Goal: Transaction & Acquisition: Purchase product/service

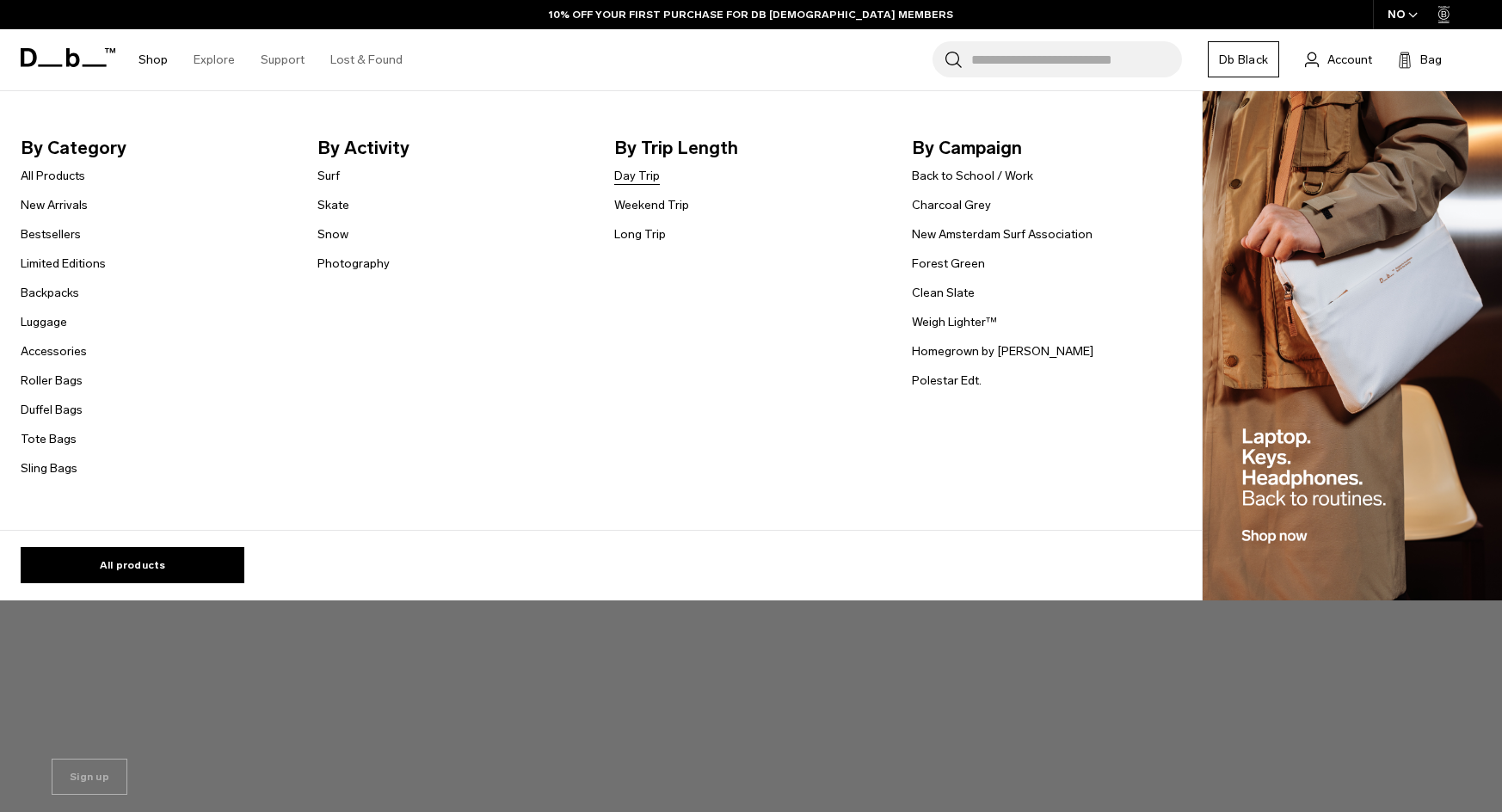
click at [645, 182] on link "Day Trip" at bounding box center [637, 176] width 46 height 18
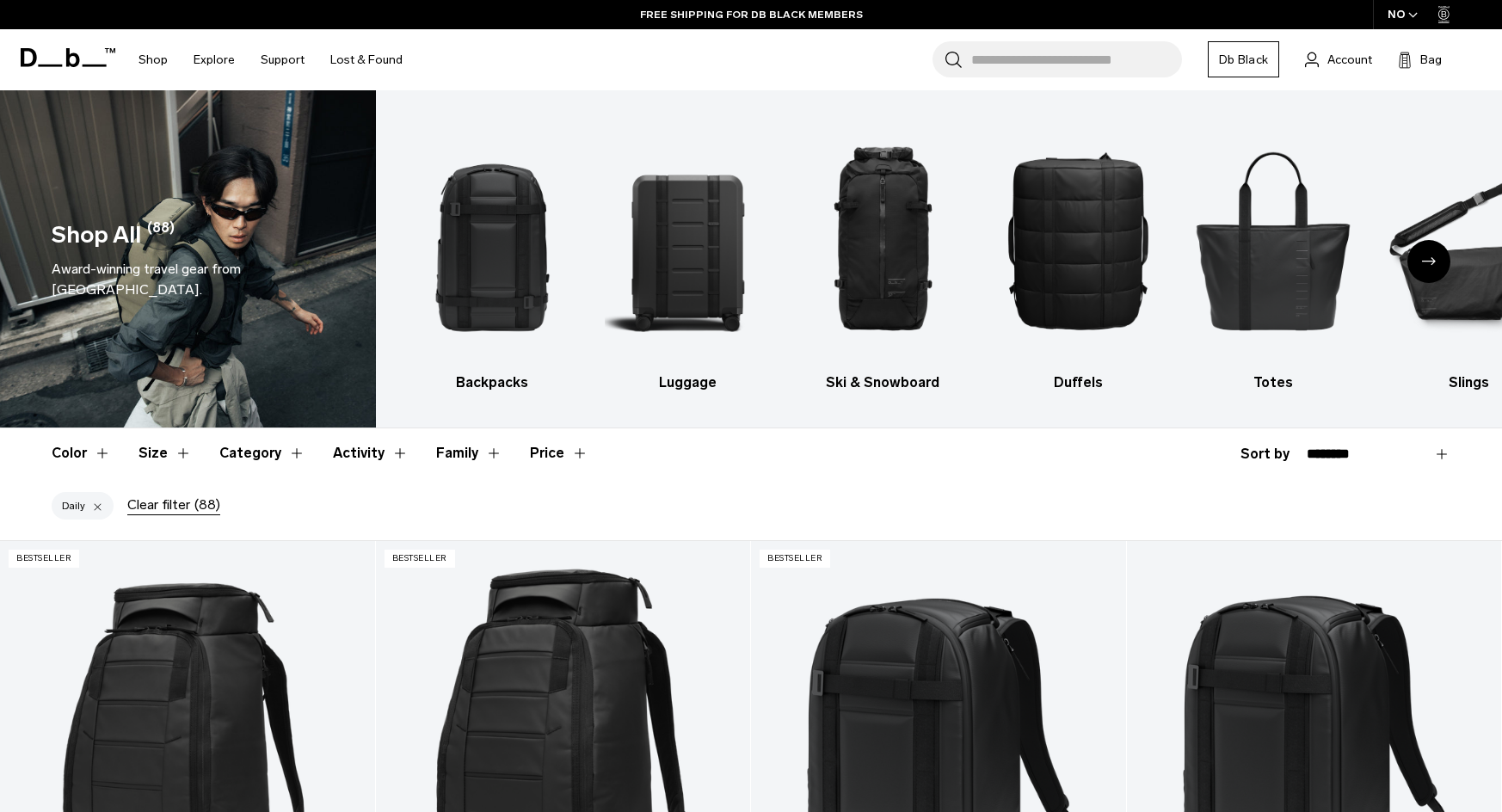
click at [1411, 16] on icon "button" at bounding box center [1413, 15] width 8 height 4
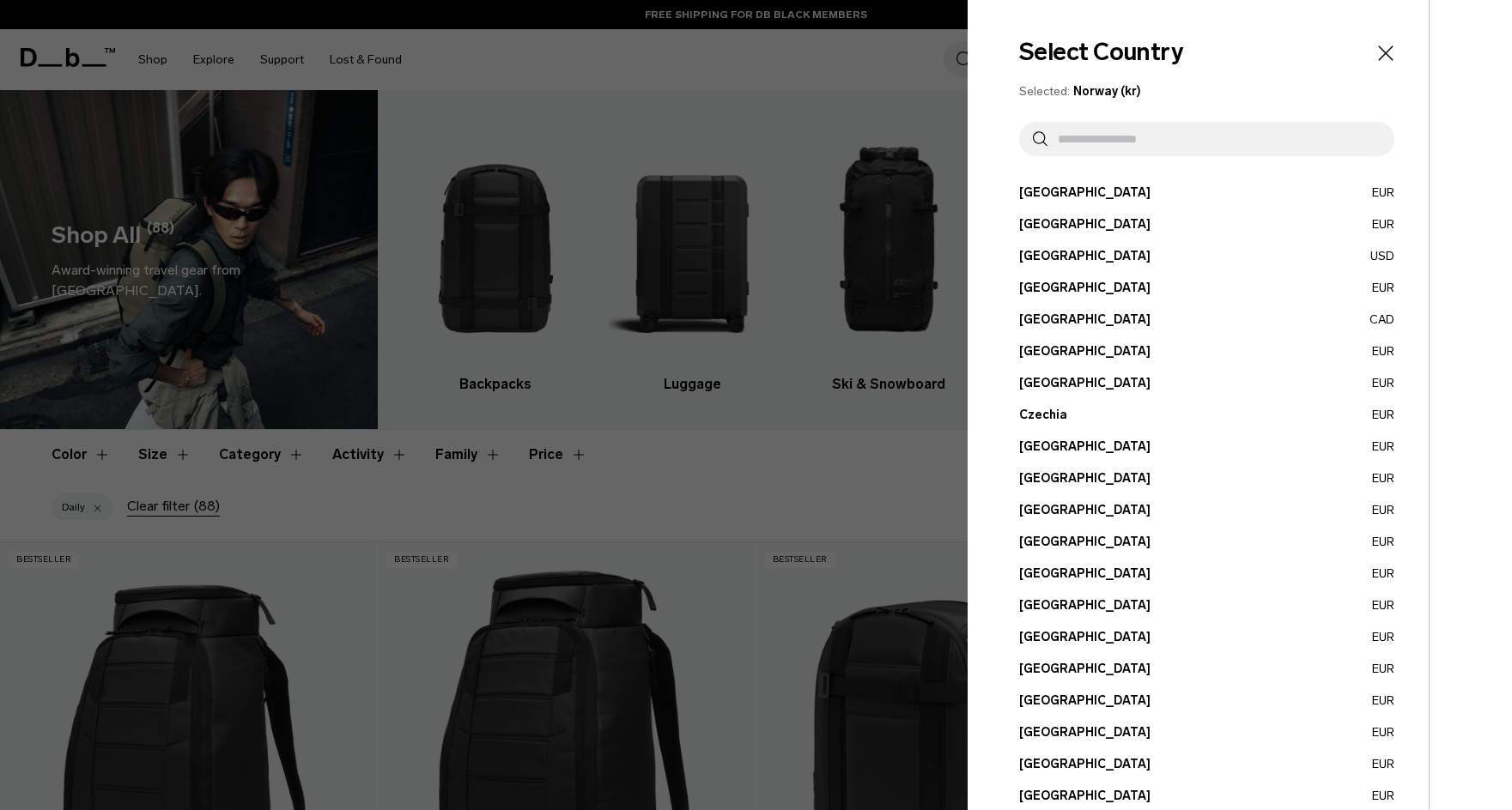
click at [1175, 145] on input "text" at bounding box center [1214, 138] width 333 height 34
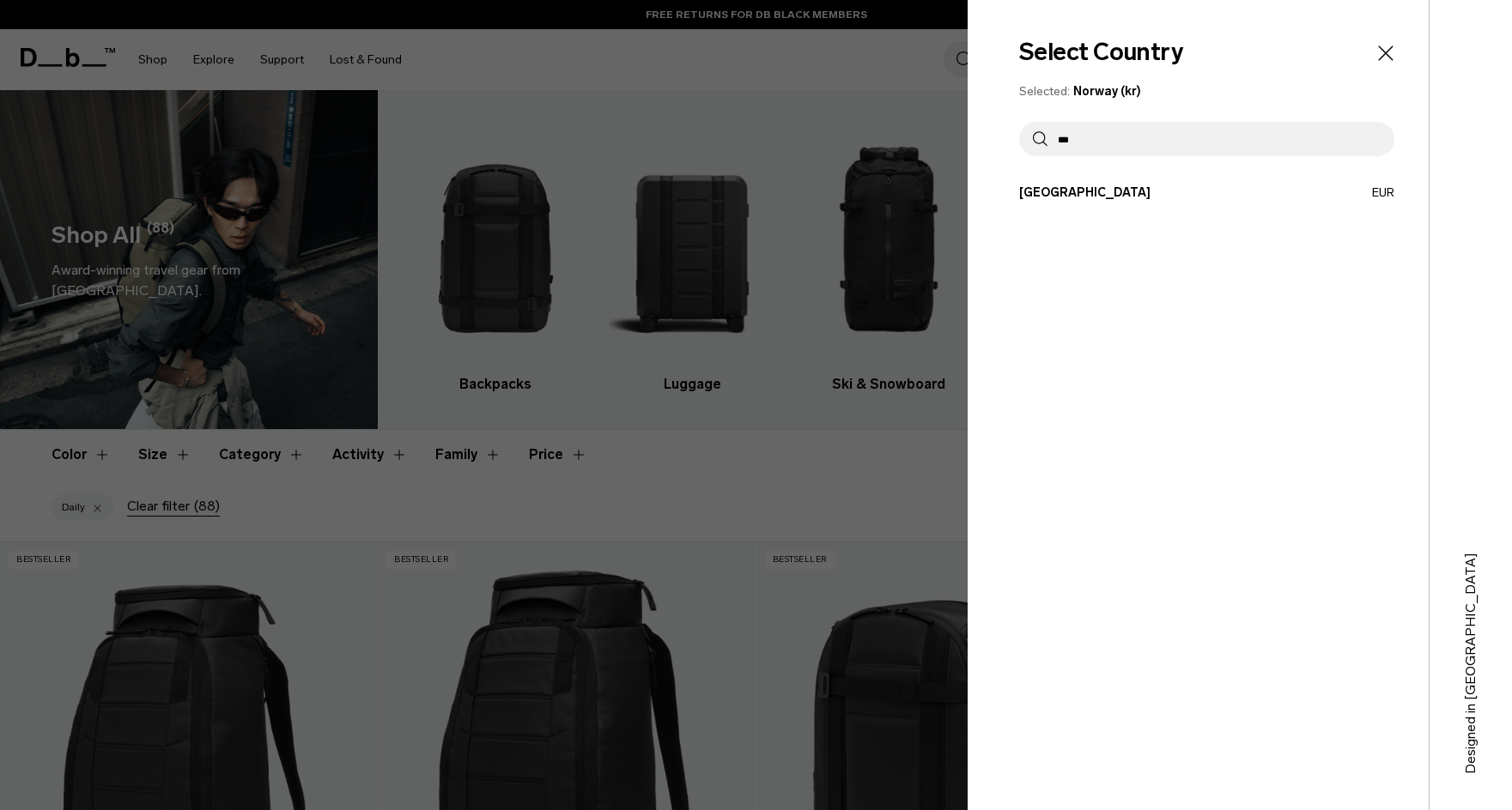
type input "***"
click at [1164, 179] on div "Select Country Selected: Norway (kr) *** Austria EUR Belgium EUR Brazil USD" at bounding box center [1198, 405] width 461 height 810
click at [1121, 197] on button "Spain EUR" at bounding box center [1207, 192] width 376 height 18
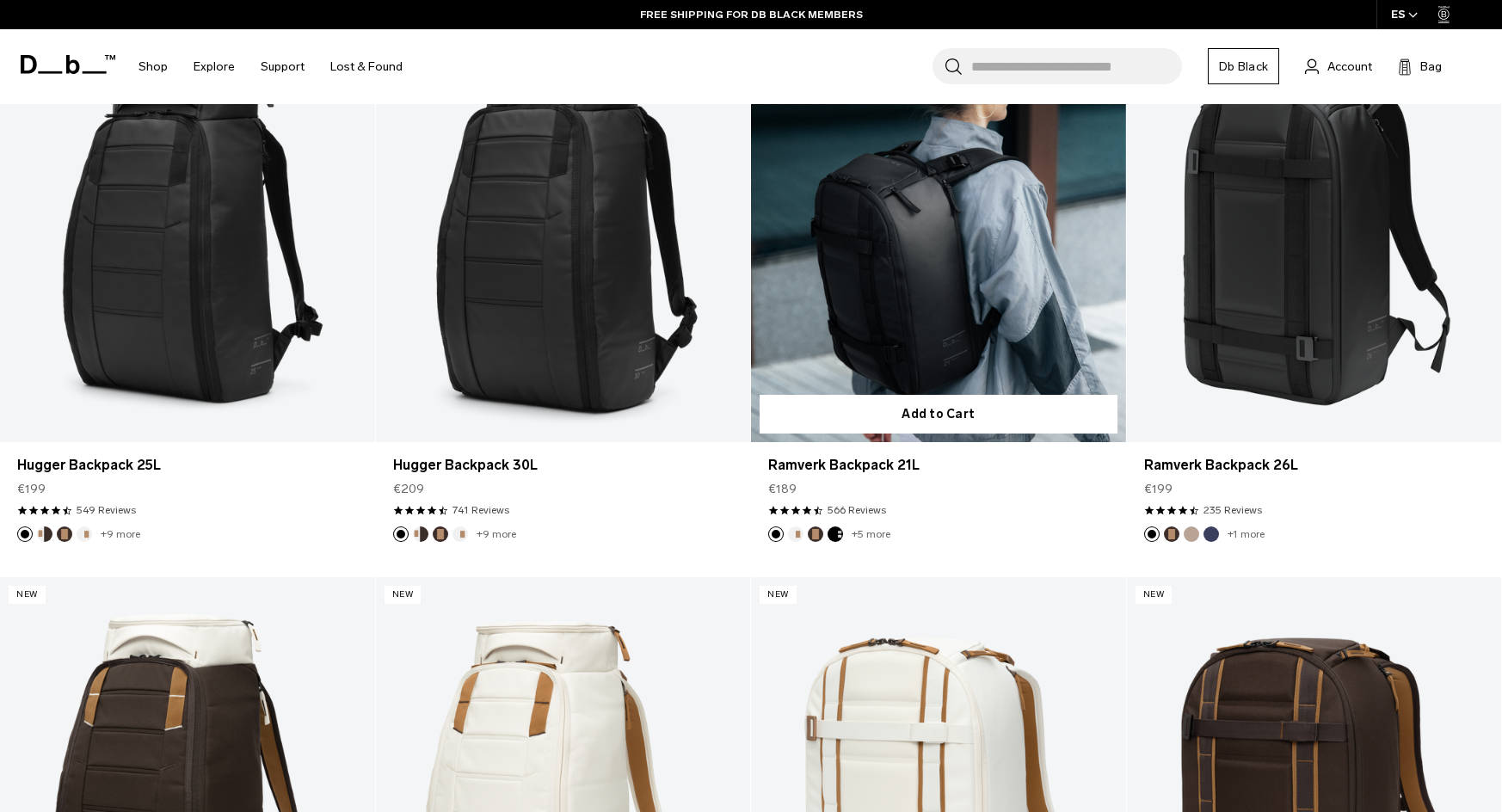
scroll to position [516, 0]
click at [820, 534] on button "Espresso" at bounding box center [815, 534] width 16 height 16
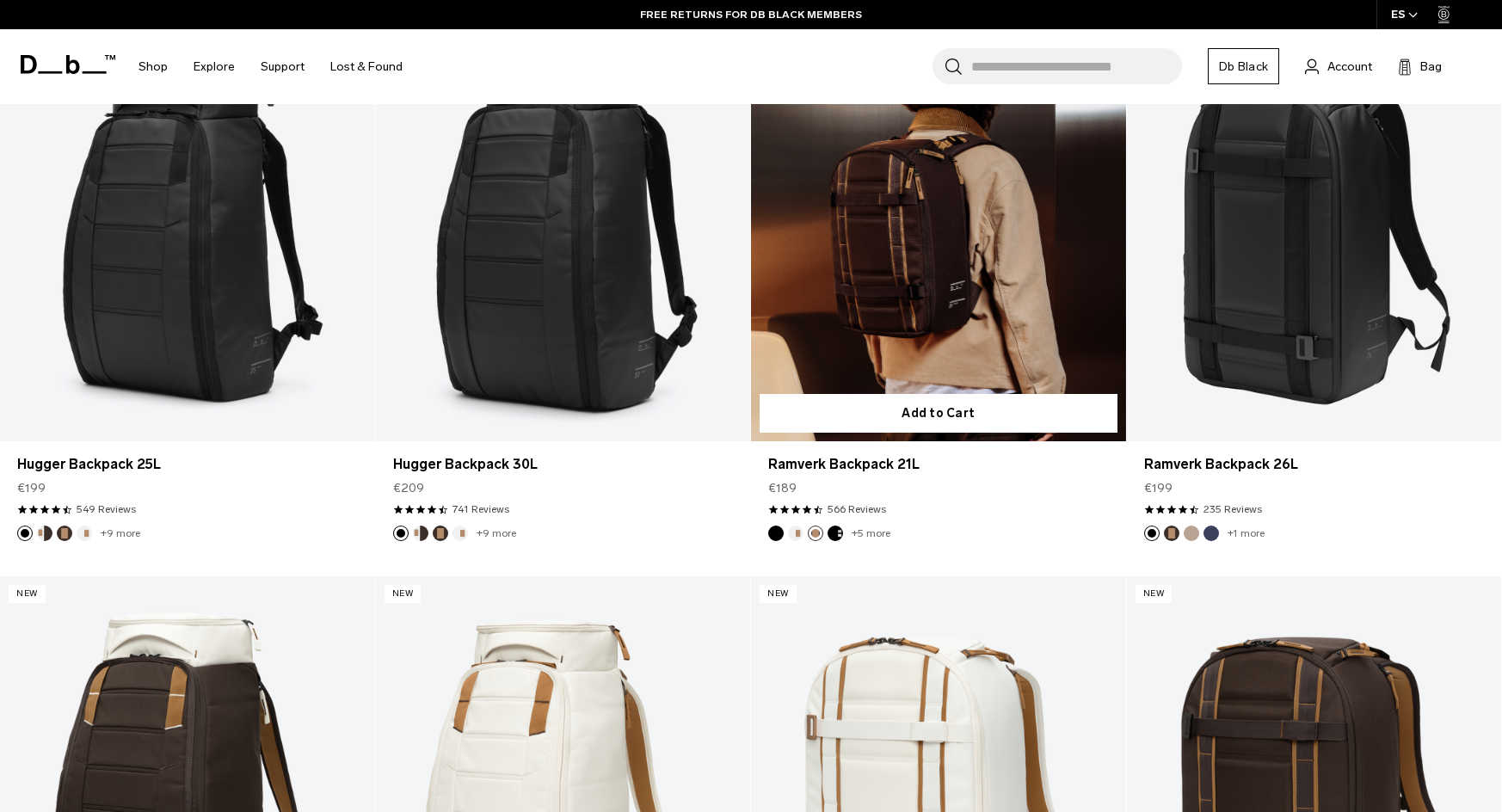
click at [837, 534] on button "Charcoal Grey" at bounding box center [836, 534] width 16 height 16
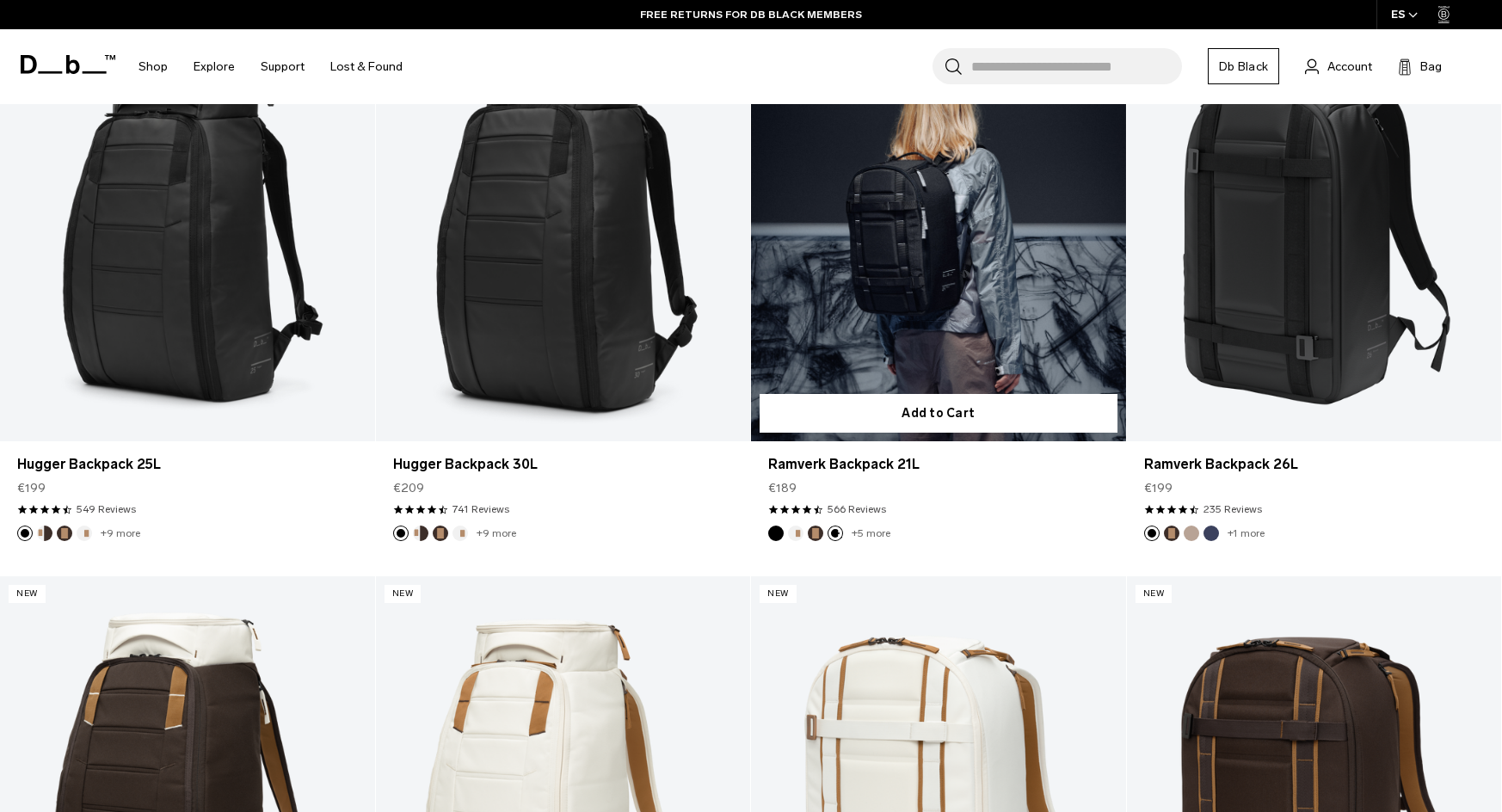
click at [814, 534] on button "Espresso" at bounding box center [815, 534] width 16 height 16
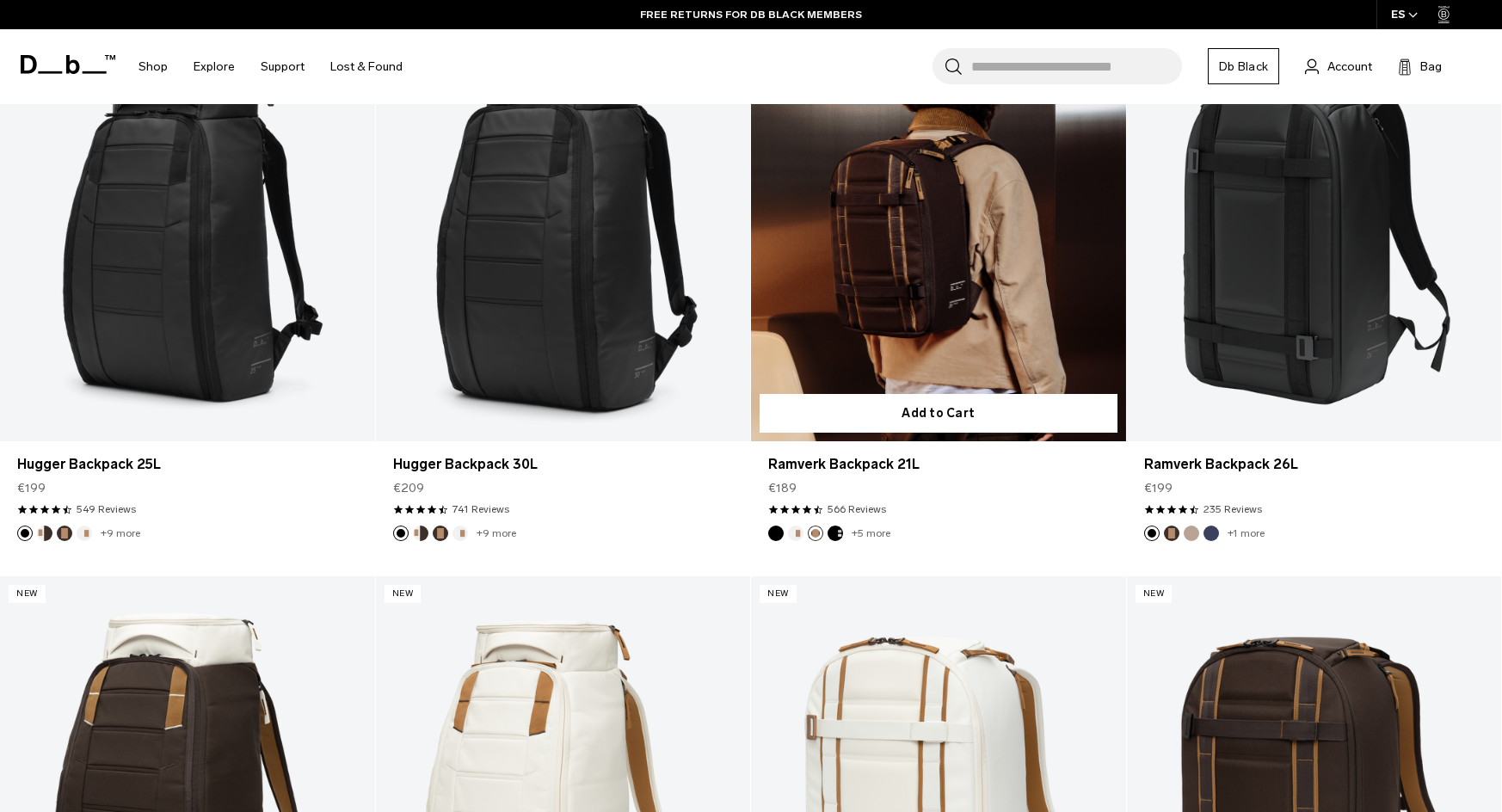
click at [770, 535] on button "Black Out" at bounding box center [777, 534] width 16 height 16
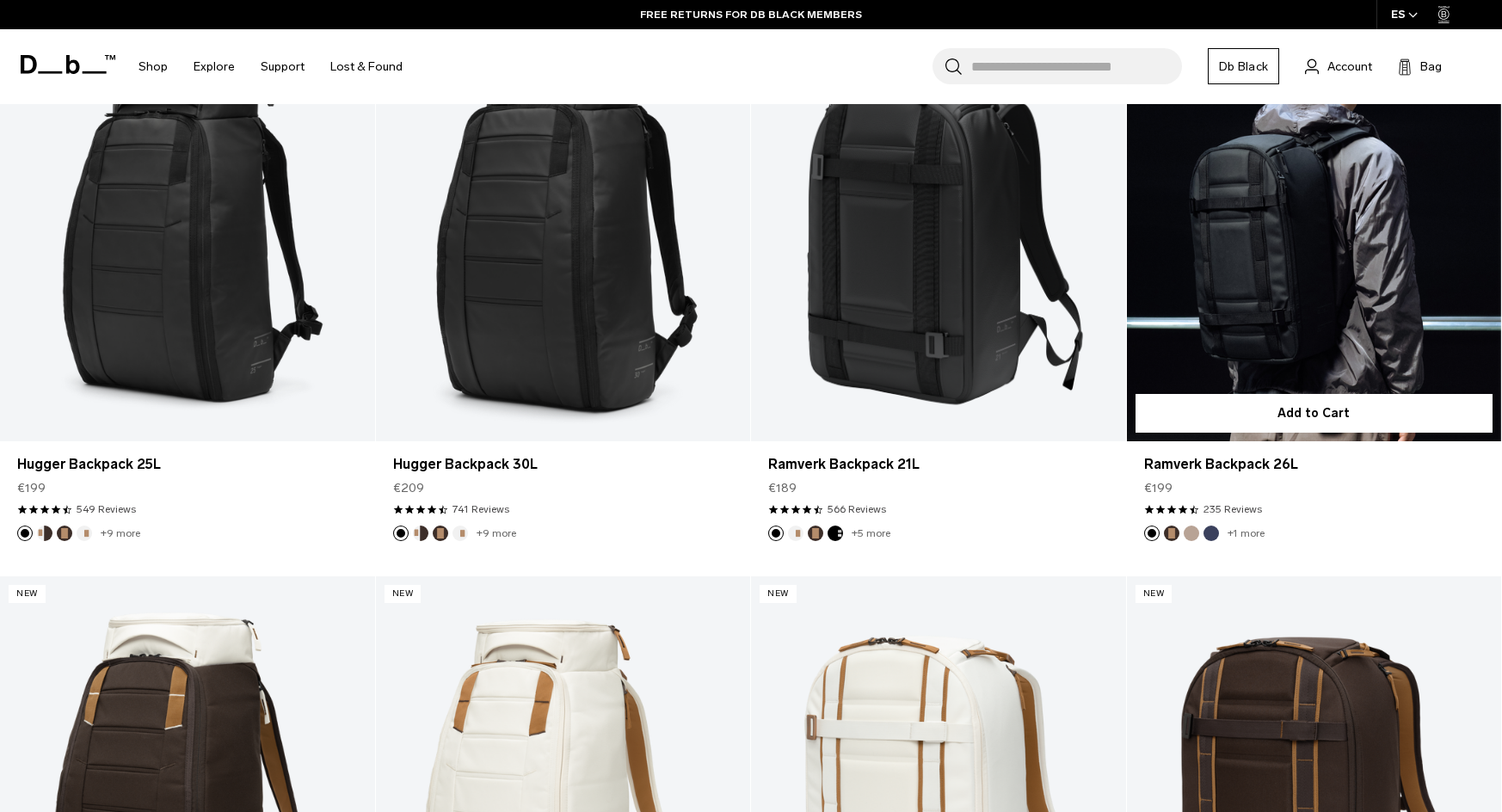
click at [1193, 537] on button "Fogbow Beige" at bounding box center [1192, 534] width 16 height 16
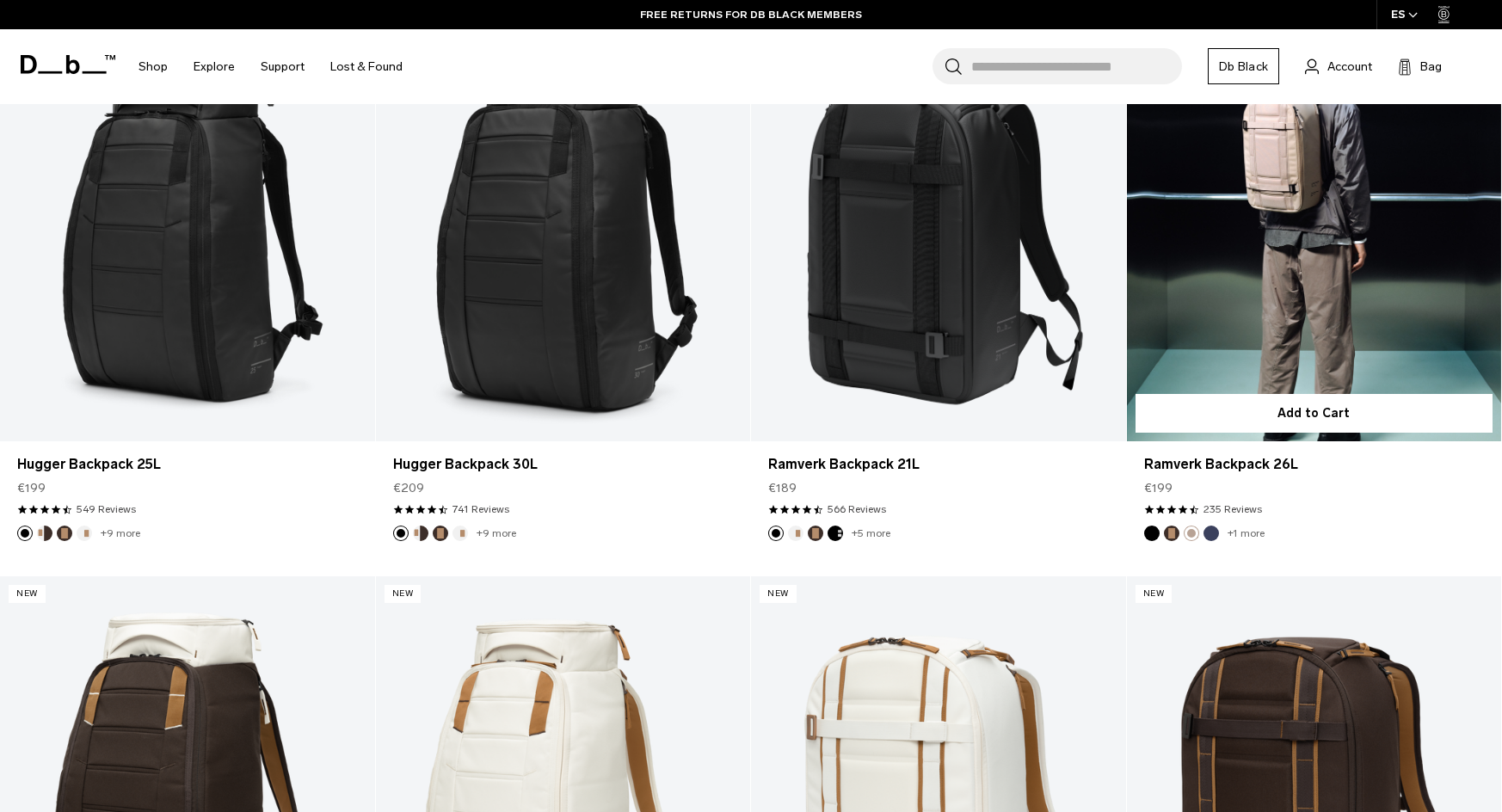
click at [1210, 535] on button "Blue Hour" at bounding box center [1211, 534] width 16 height 16
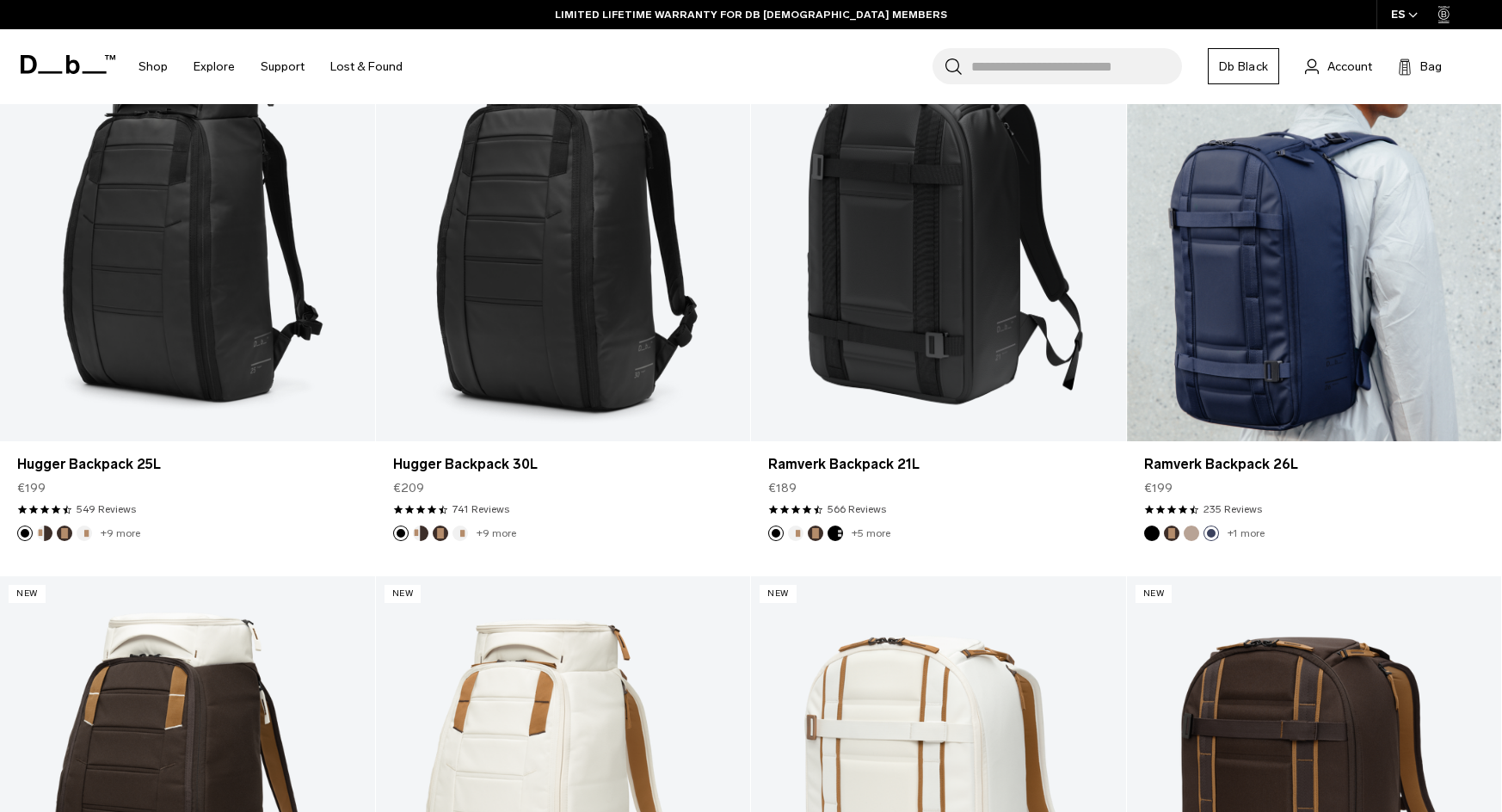
click at [1153, 534] on button "Black Out" at bounding box center [1152, 534] width 16 height 16
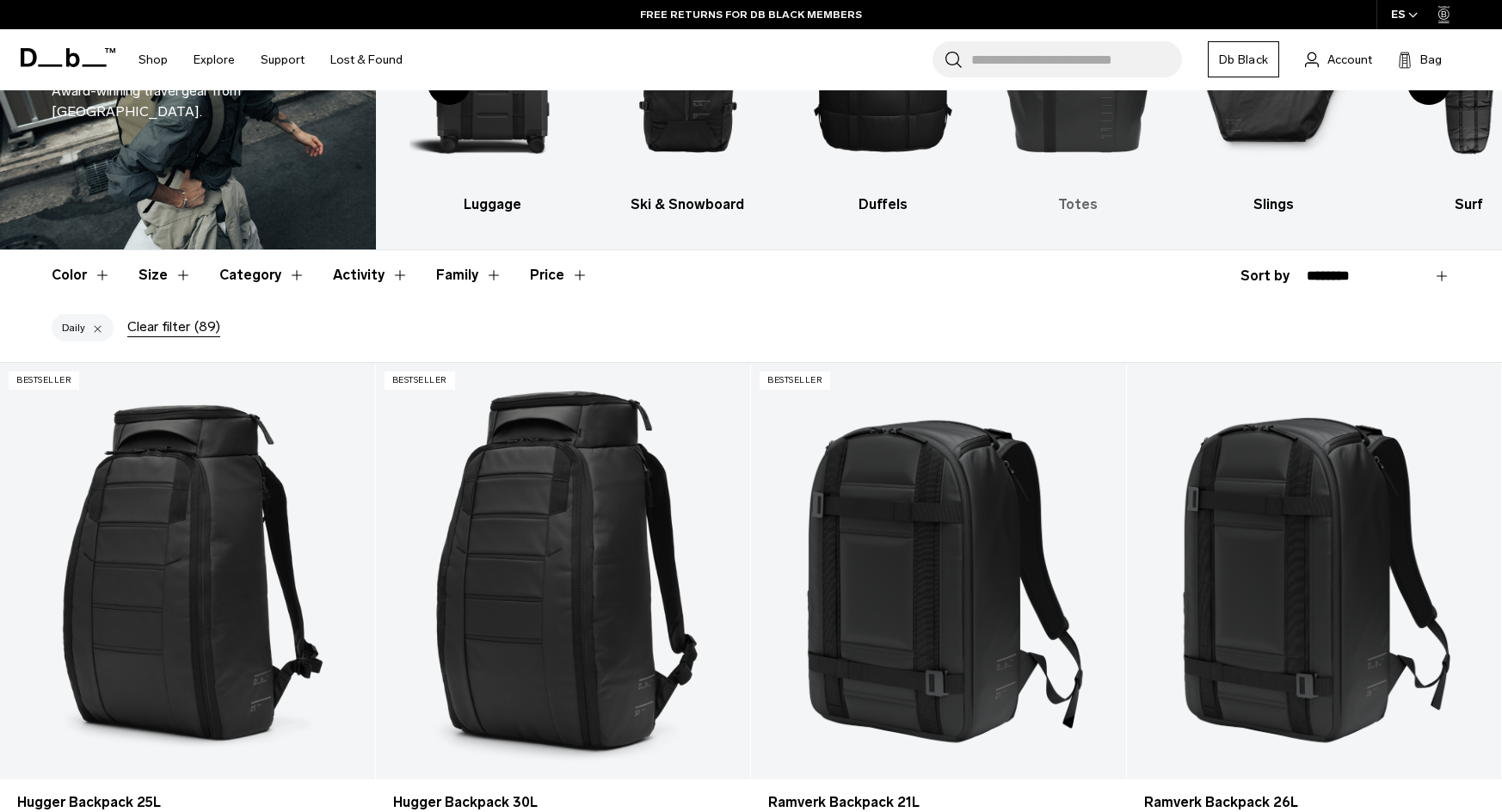
scroll to position [0, 0]
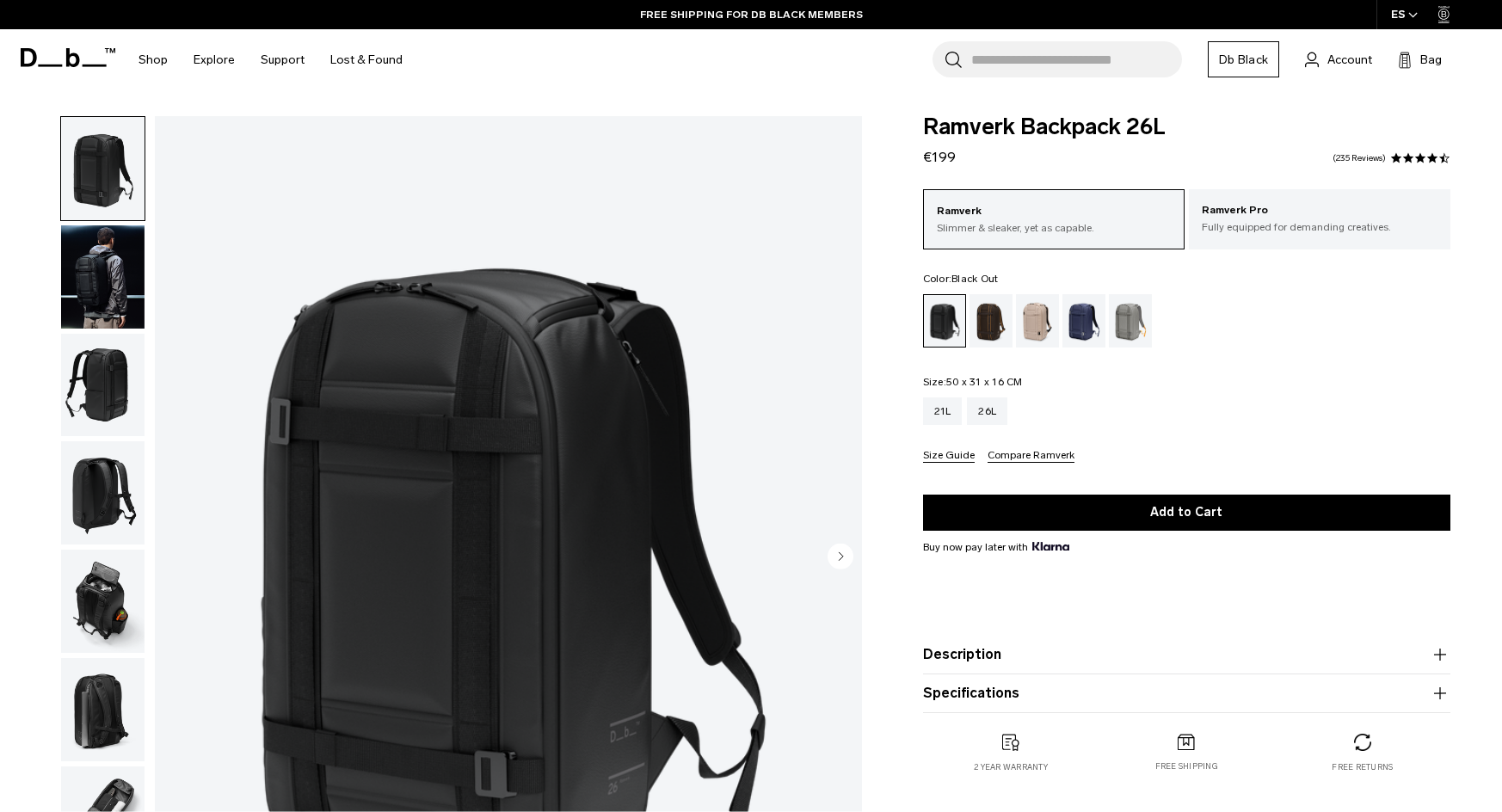
click at [70, 285] on img "button" at bounding box center [102, 277] width 83 height 103
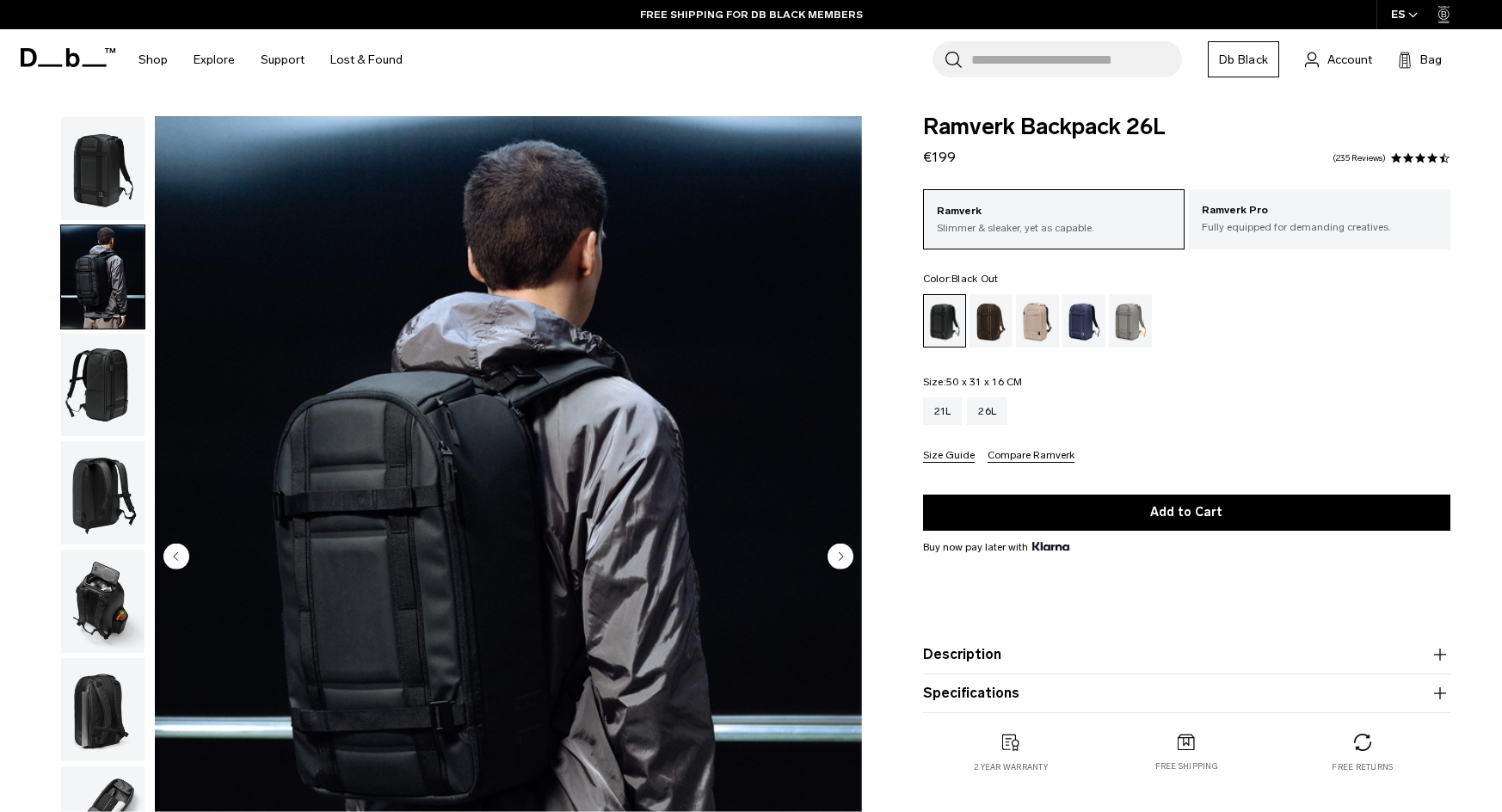
click at [86, 356] on img "button" at bounding box center [102, 385] width 83 height 103
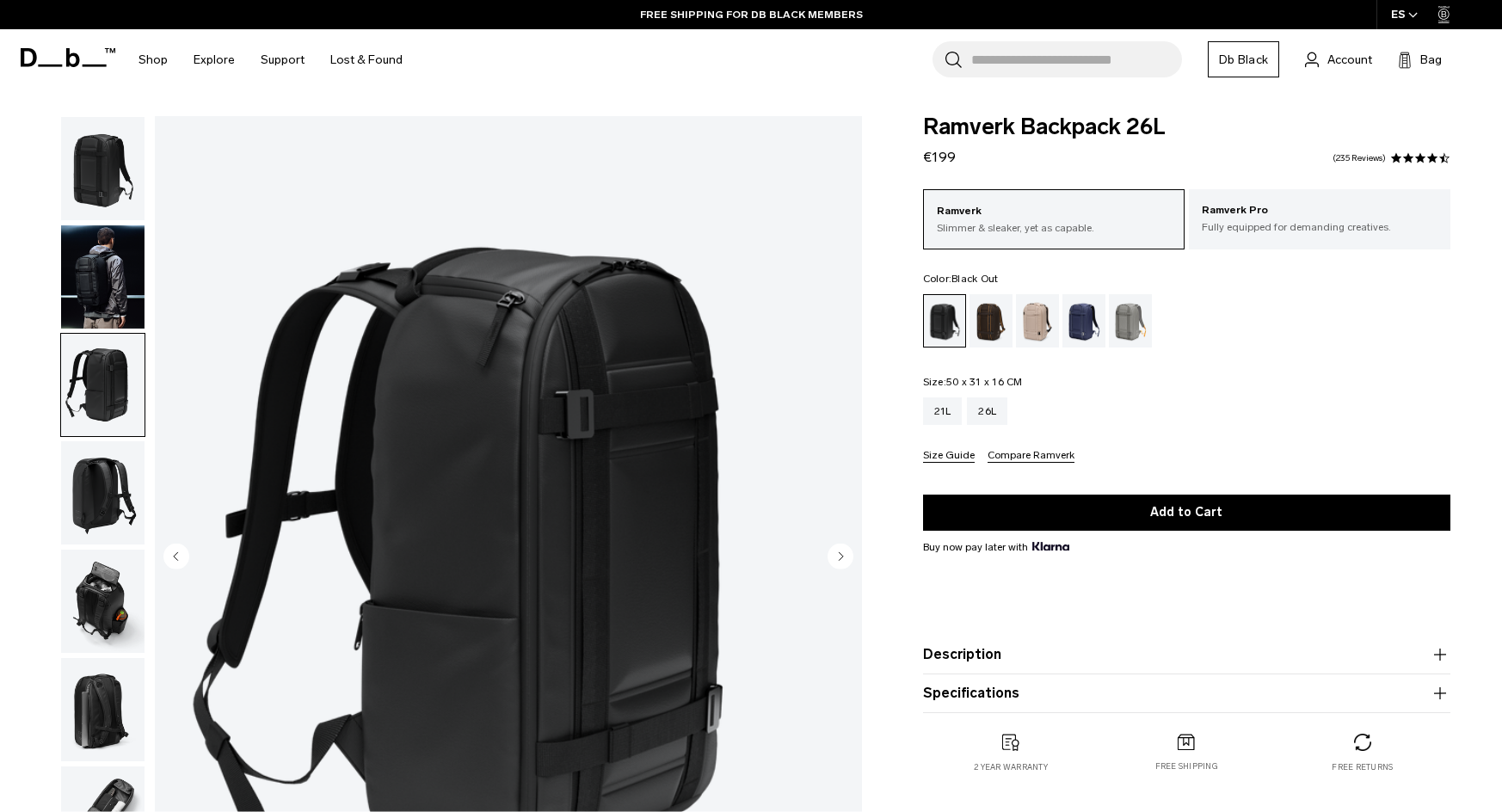
click at [77, 436] on img "button" at bounding box center [102, 385] width 83 height 103
click at [105, 469] on img "button" at bounding box center [102, 493] width 83 height 103
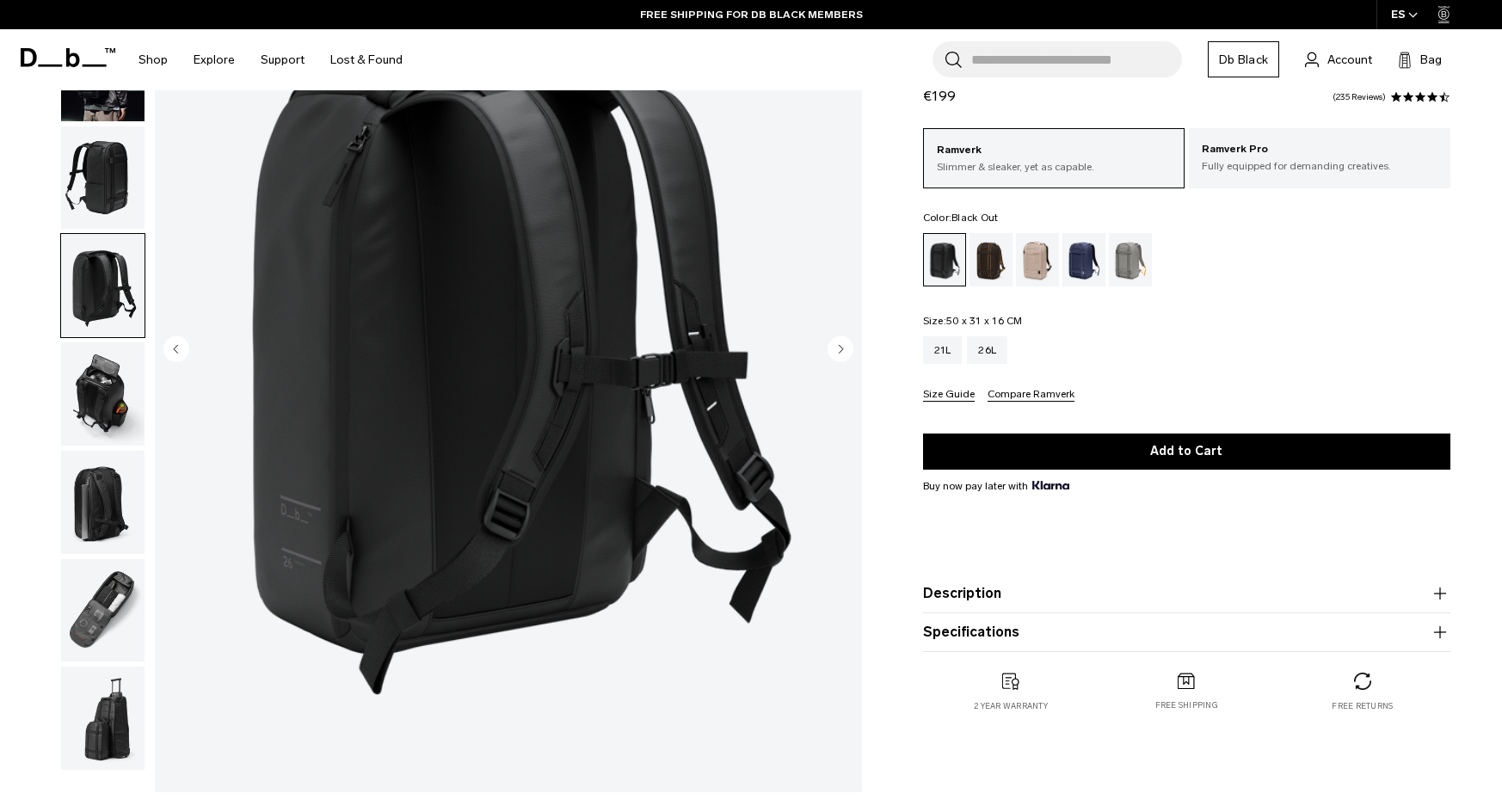
scroll to position [258, 0]
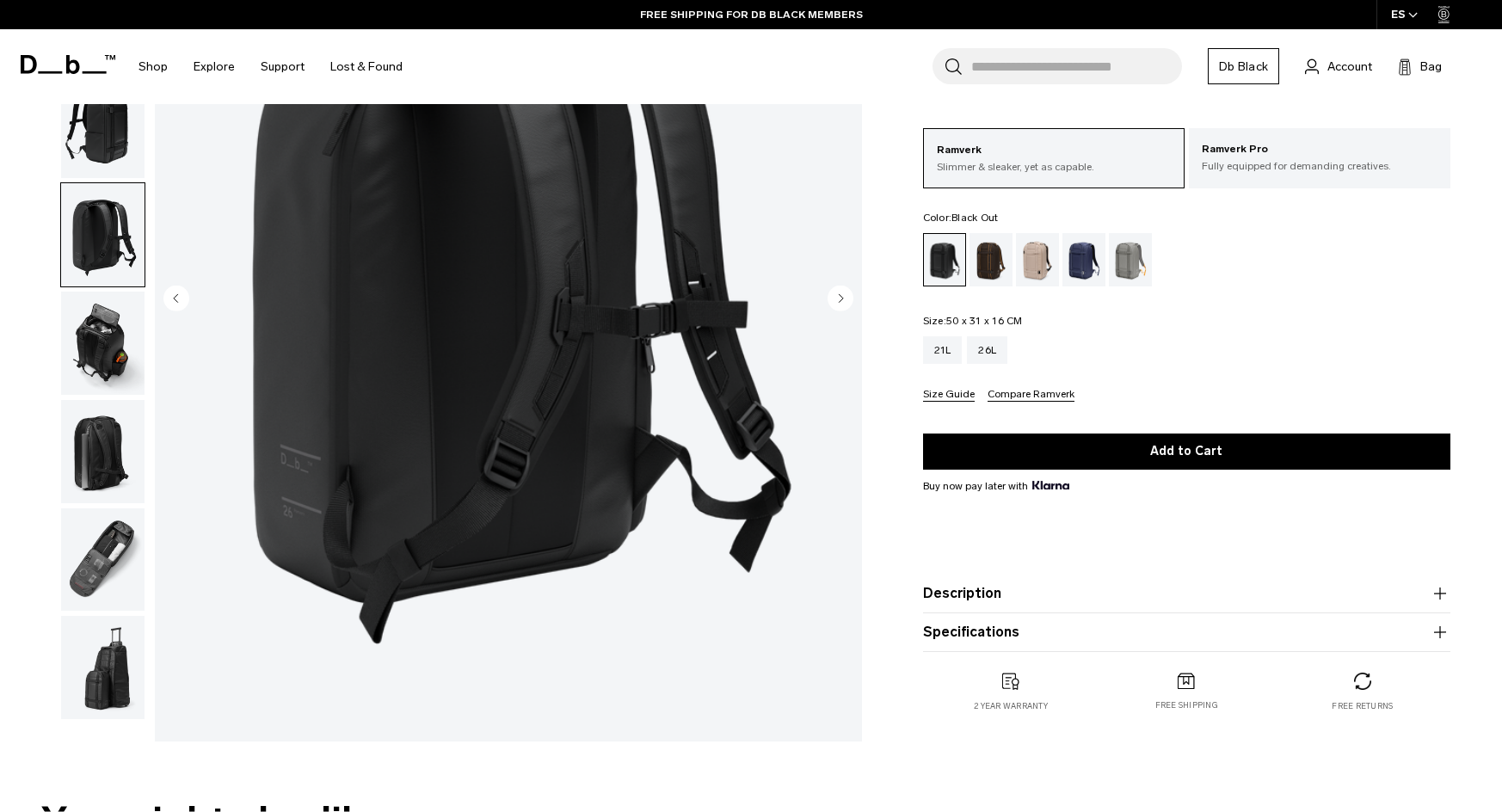
click at [110, 351] on img "button" at bounding box center [102, 343] width 83 height 103
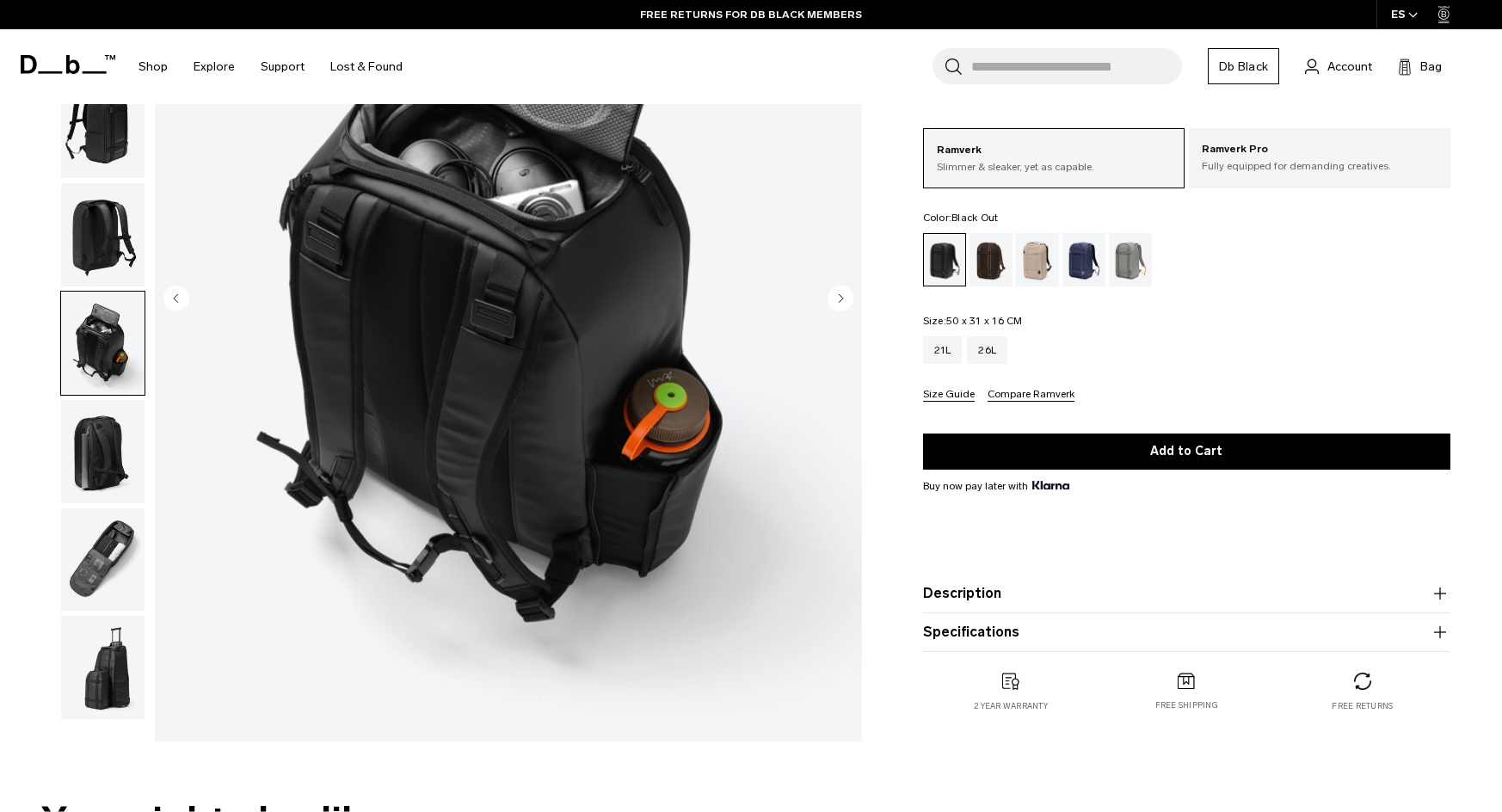
click at [90, 454] on img "button" at bounding box center [102, 452] width 83 height 103
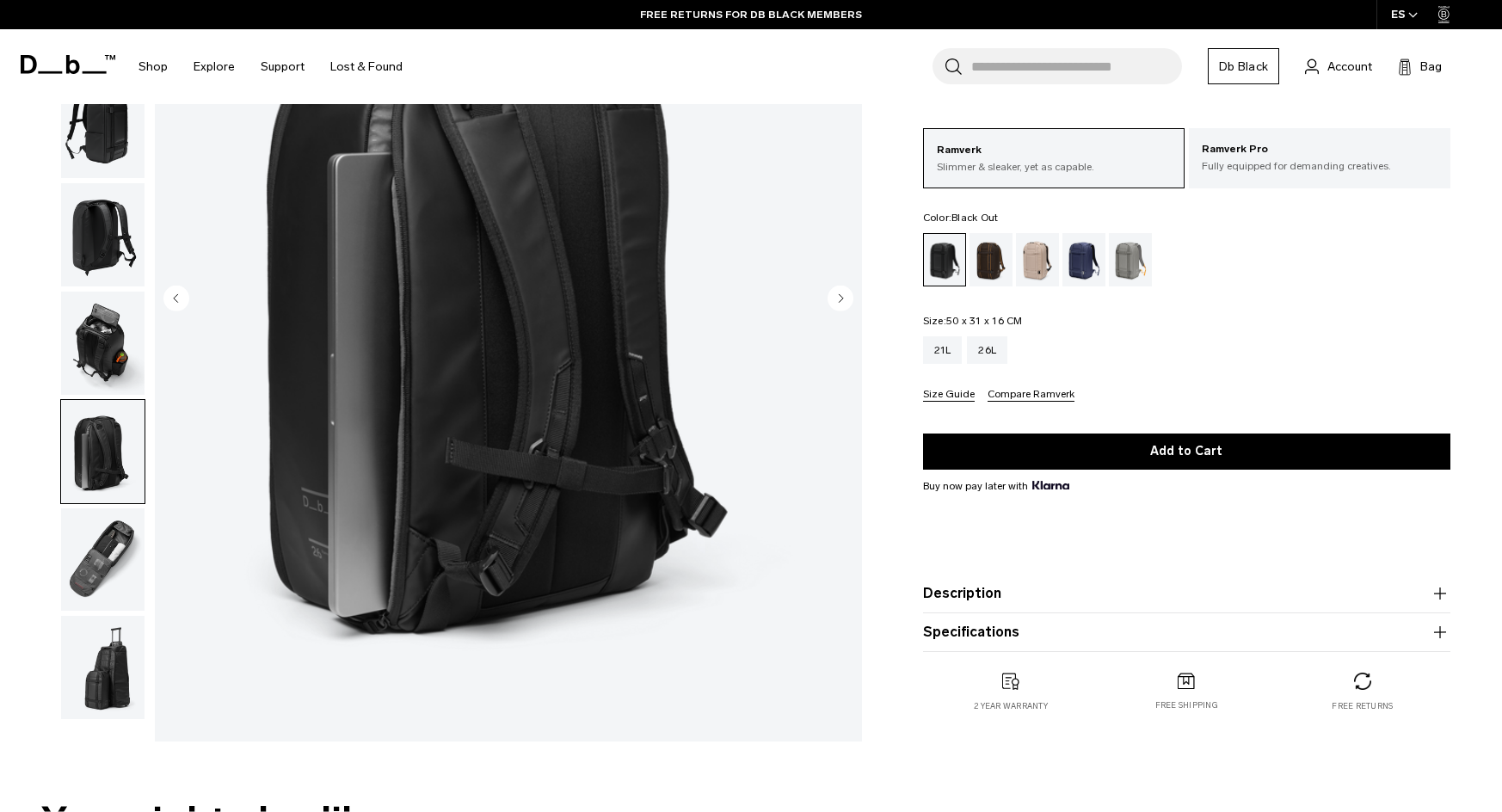
click at [120, 566] on img "button" at bounding box center [102, 560] width 83 height 103
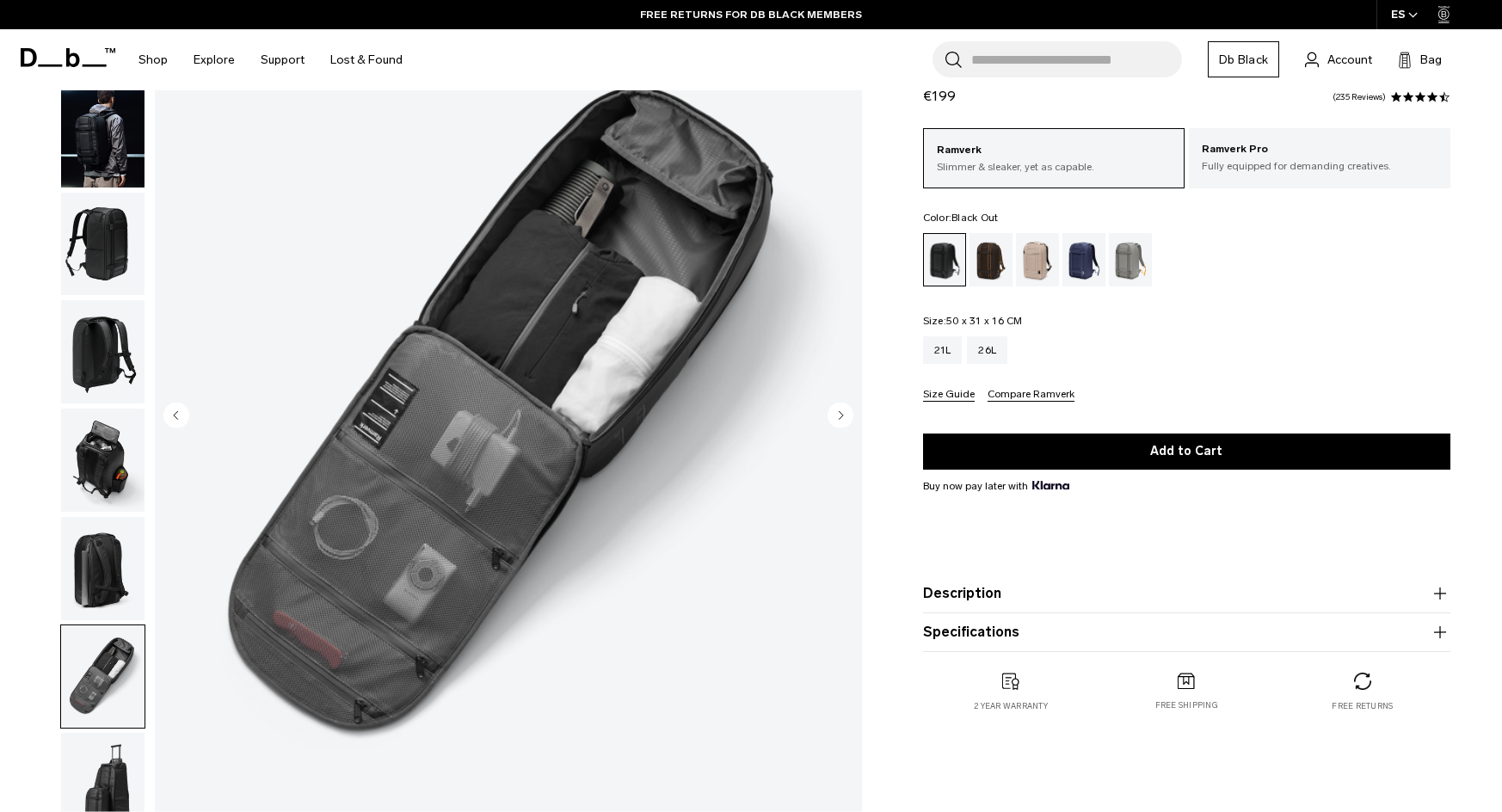
scroll to position [172, 0]
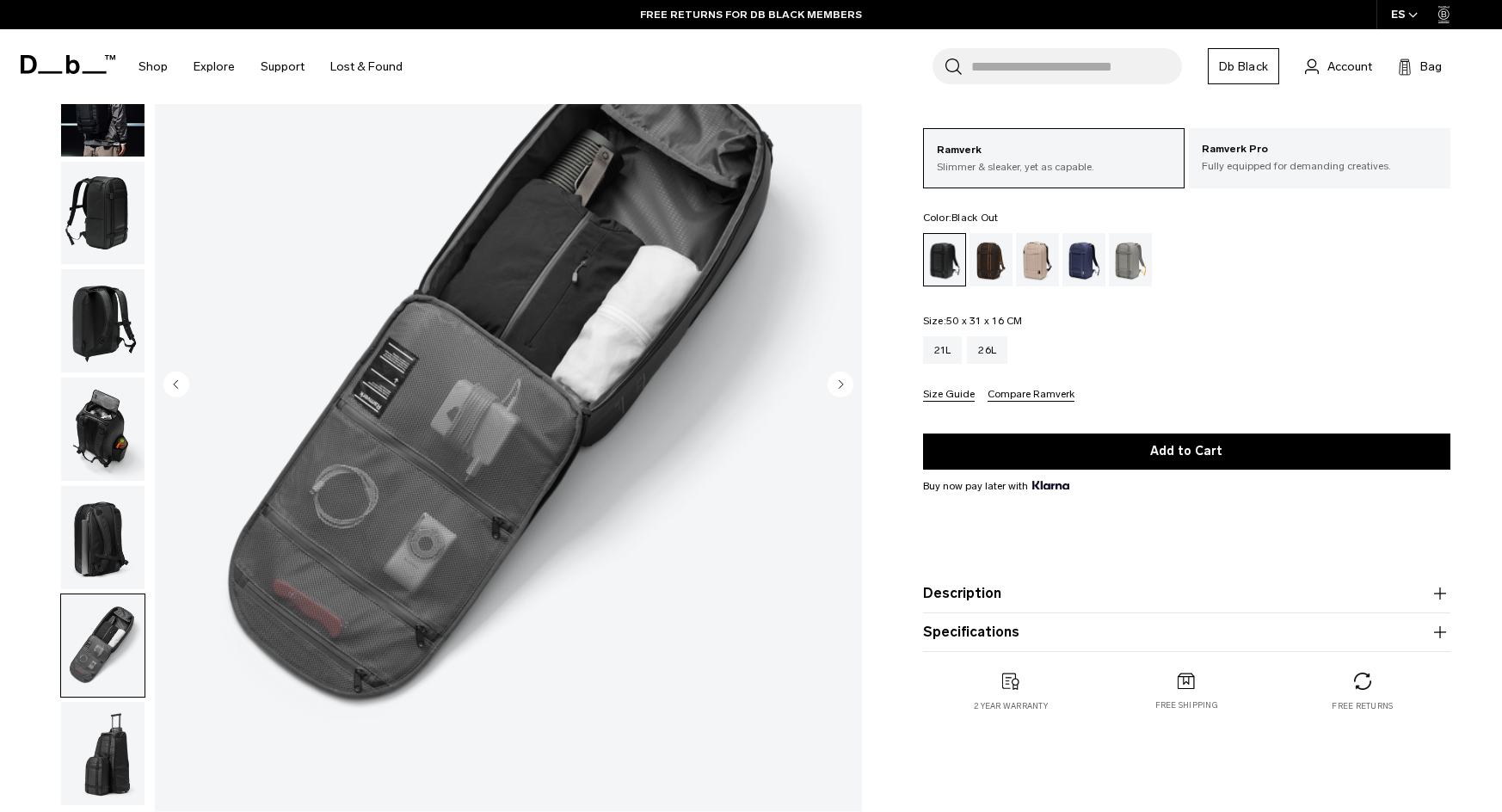
click at [90, 734] on img "button" at bounding box center [102, 754] width 83 height 103
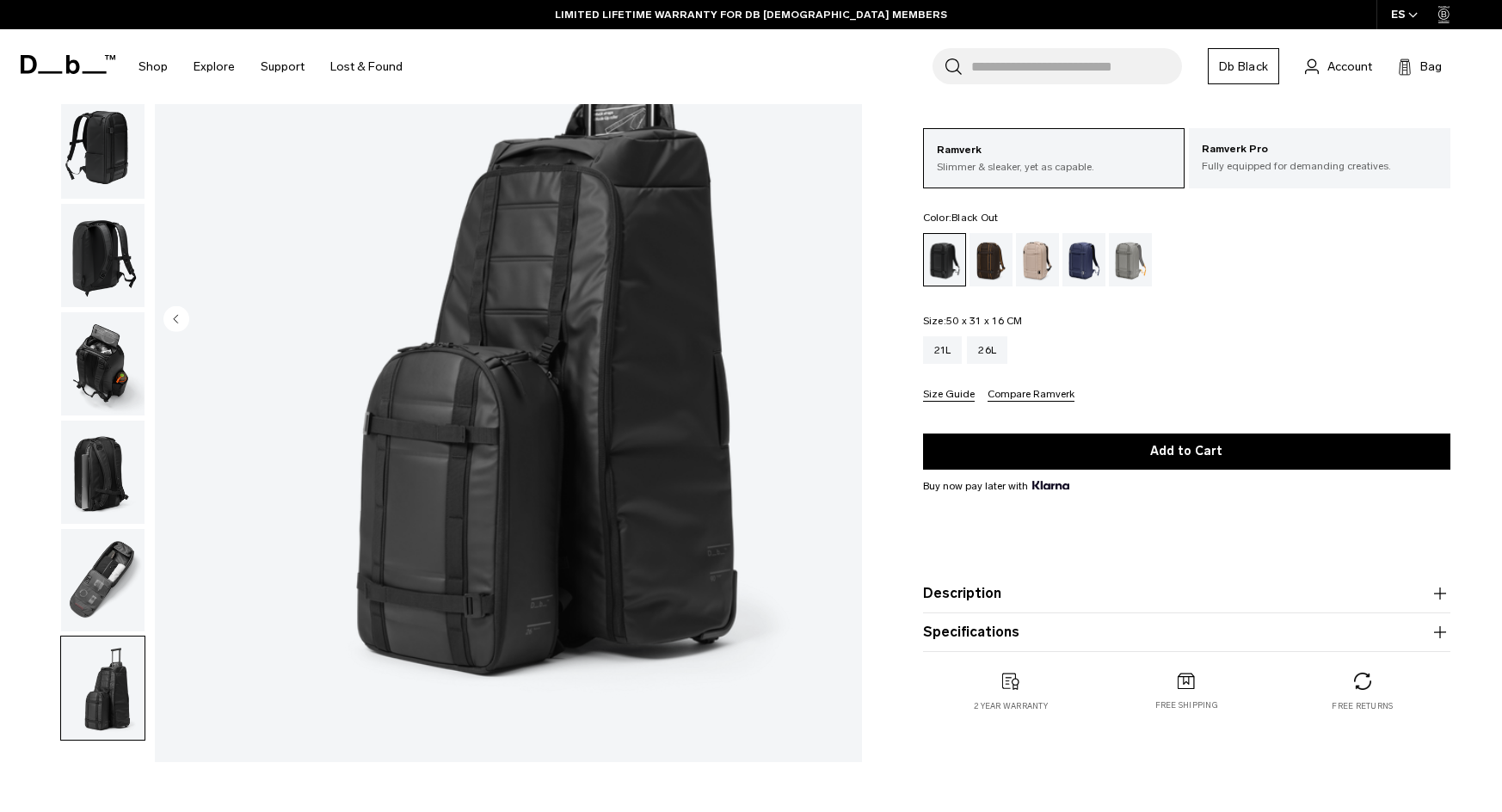
scroll to position [86, 0]
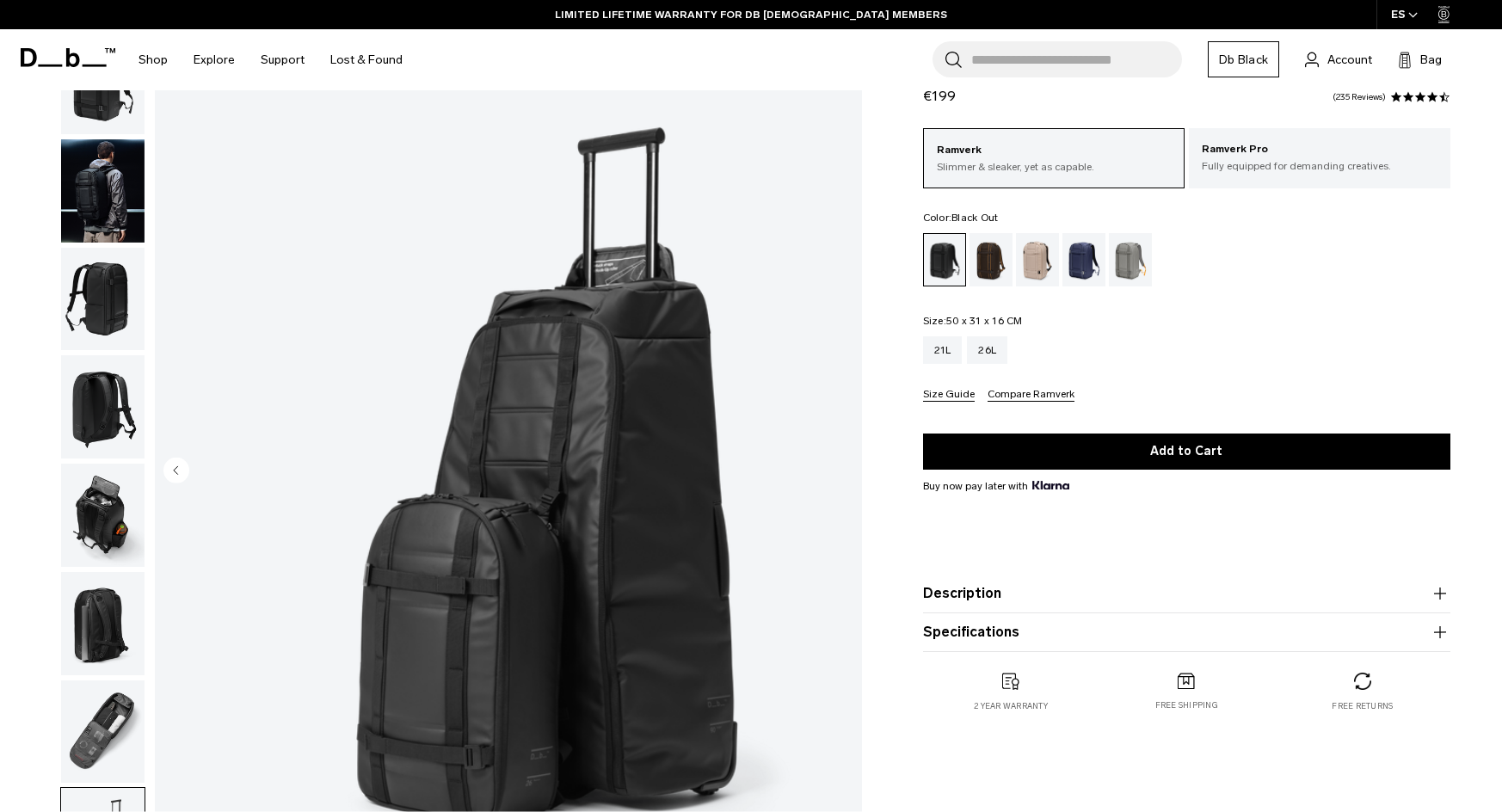
click at [122, 495] on img "button" at bounding box center [102, 515] width 83 height 103
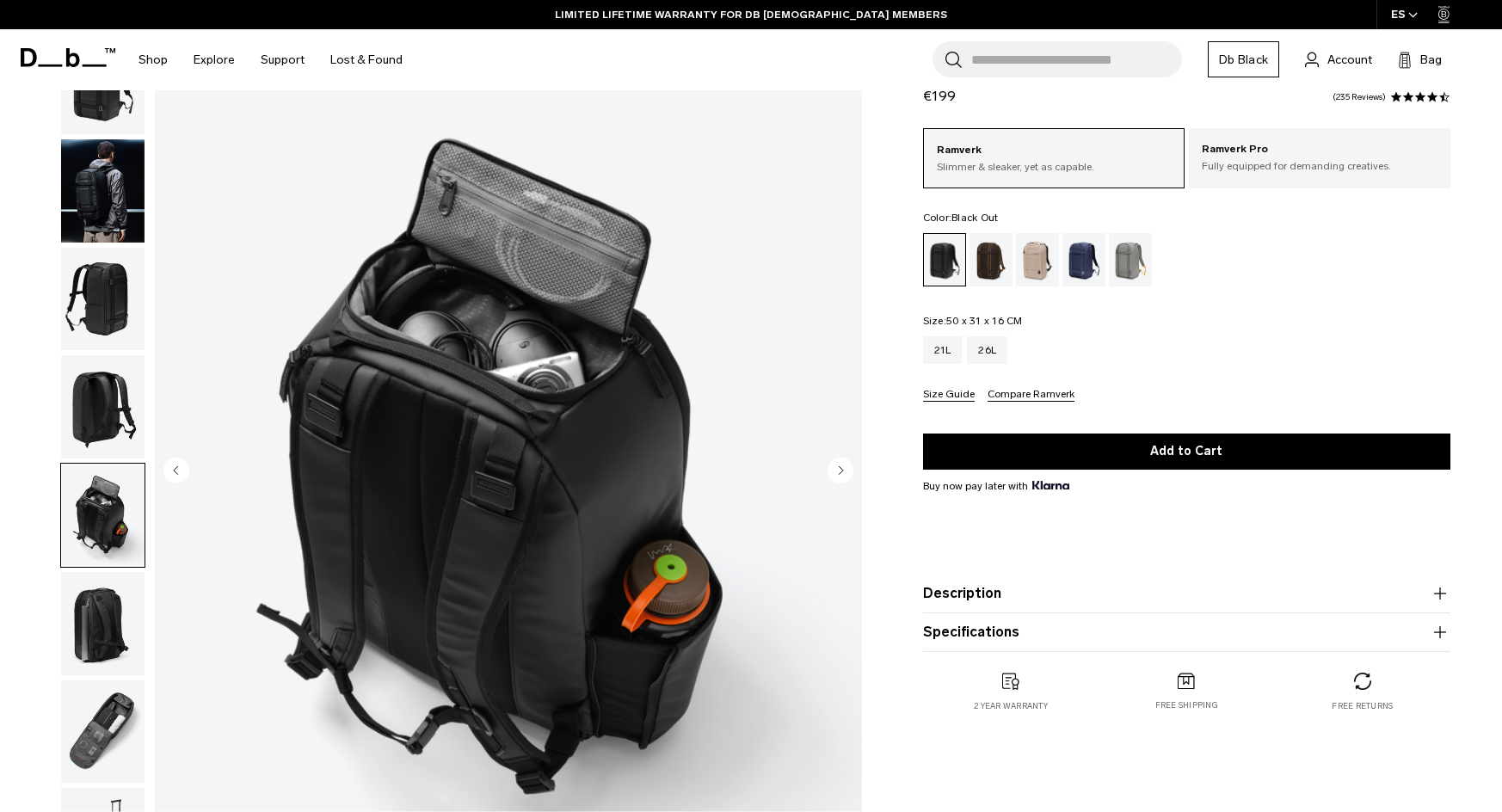
click at [111, 411] on img "button" at bounding box center [102, 406] width 83 height 103
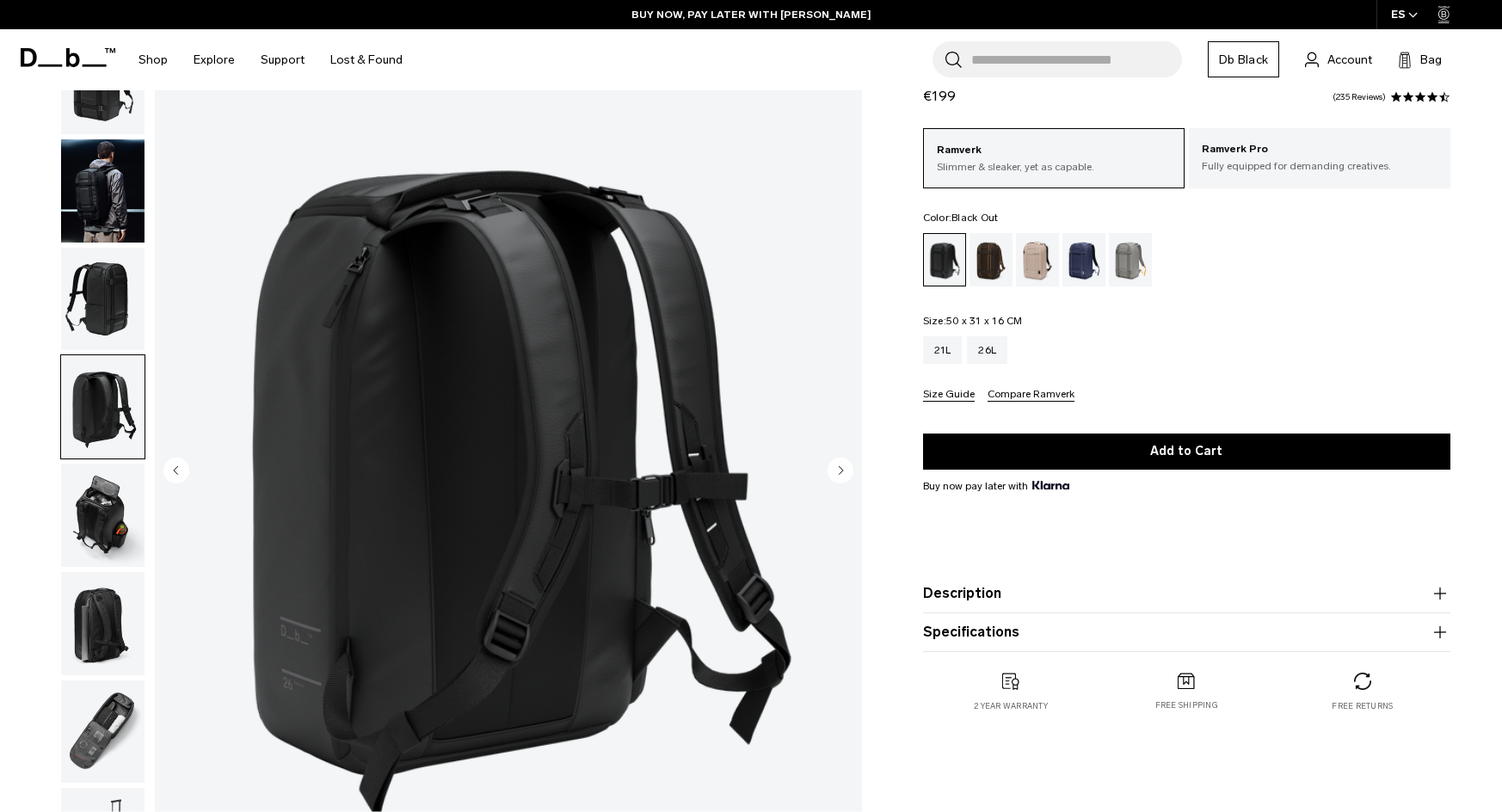
click at [101, 298] on img "button" at bounding box center [102, 299] width 83 height 103
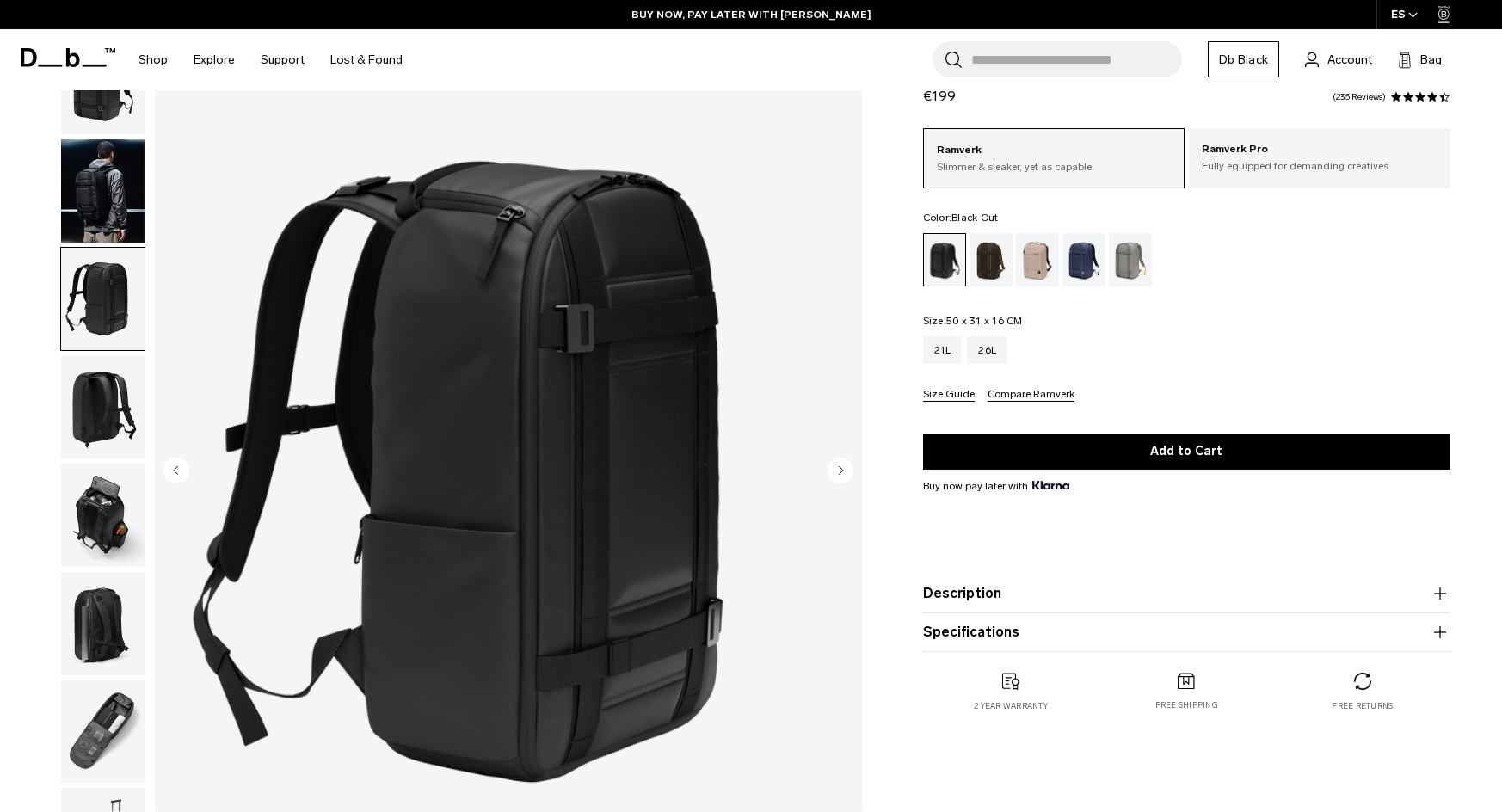
click at [86, 211] on img "button" at bounding box center [102, 191] width 83 height 103
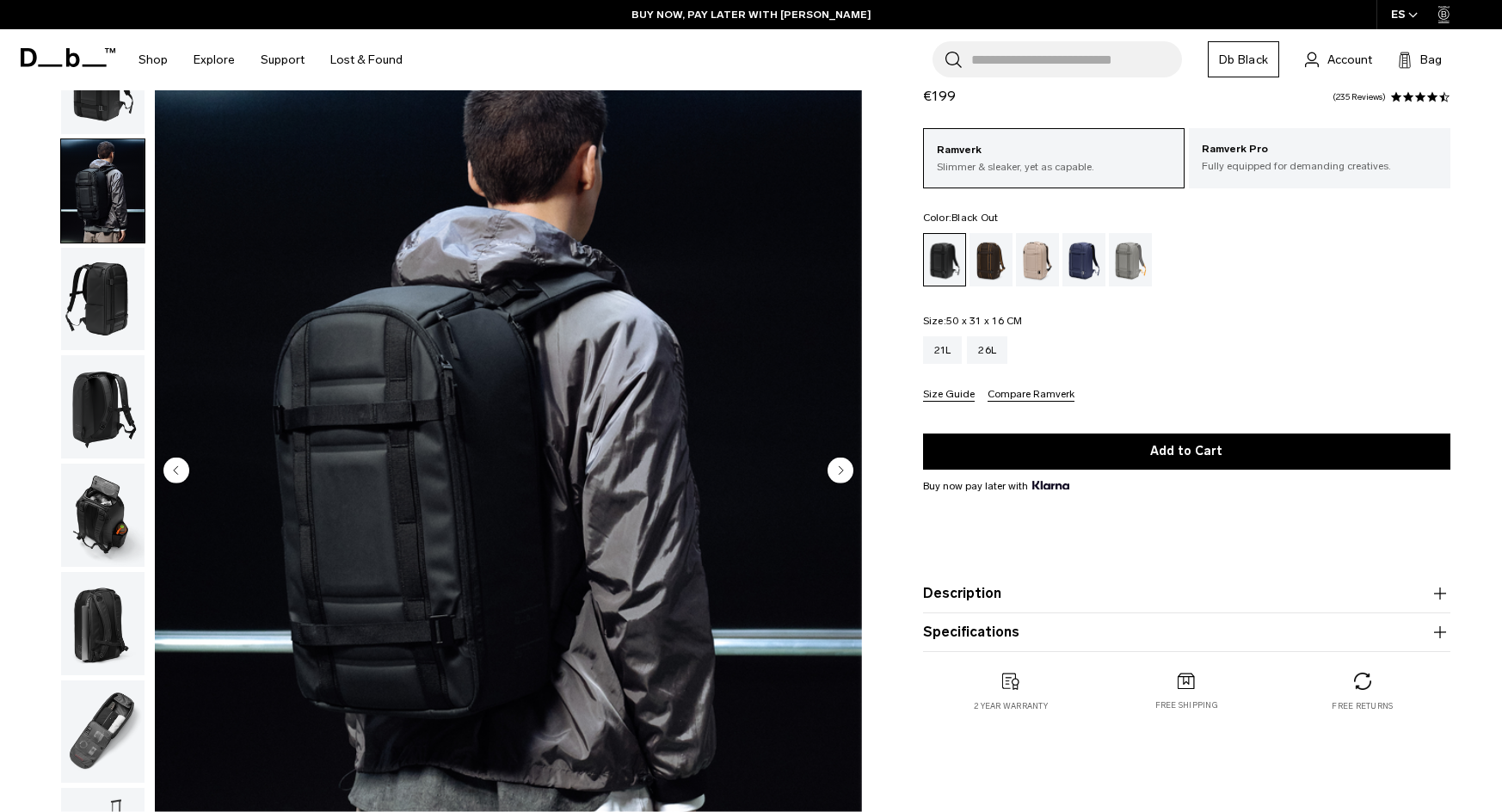
click at [91, 104] on img "button" at bounding box center [102, 82] width 83 height 103
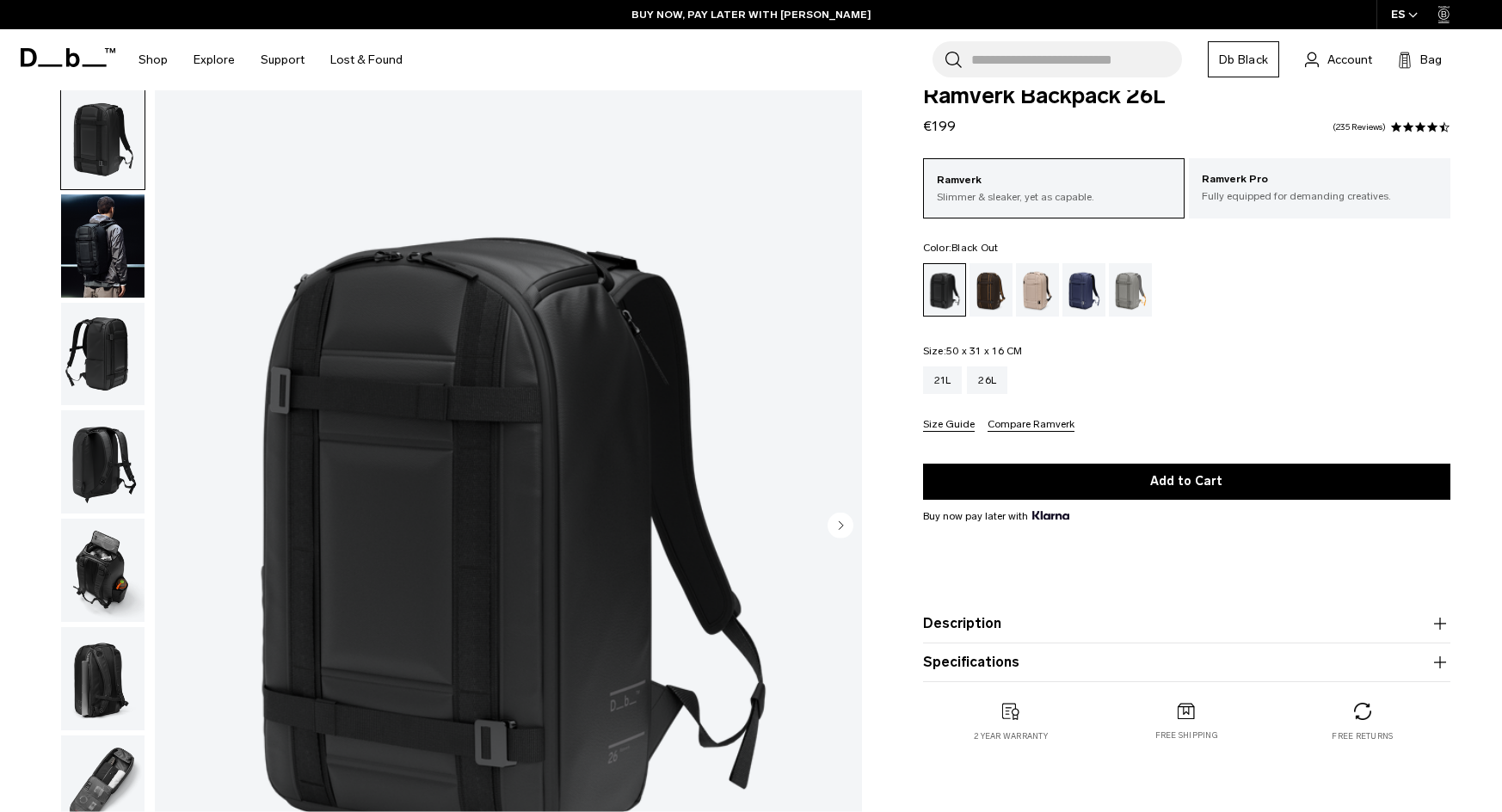
scroll to position [0, 0]
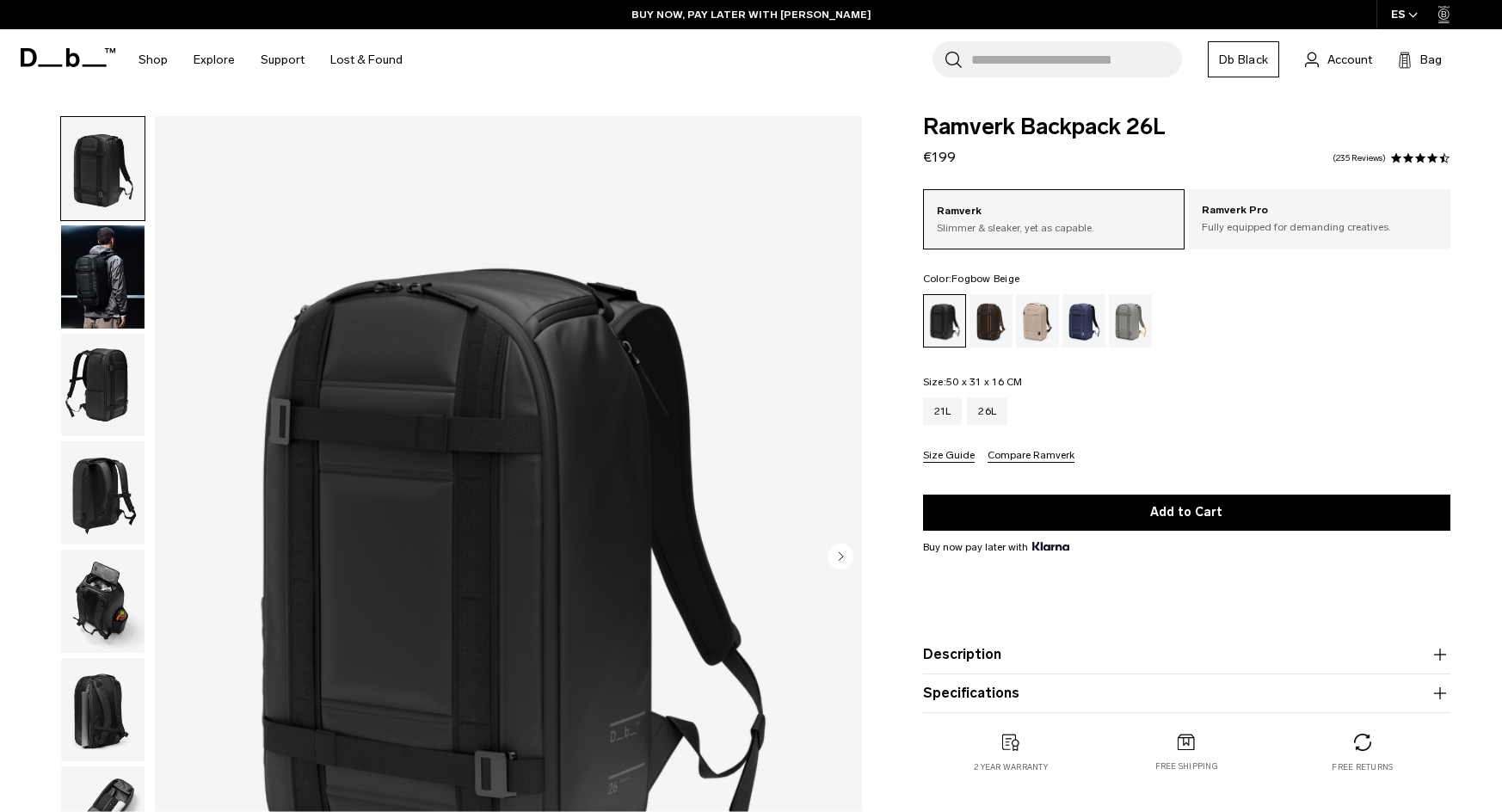
click at [1050, 305] on div "Fogbow Beige" at bounding box center [1038, 321] width 44 height 53
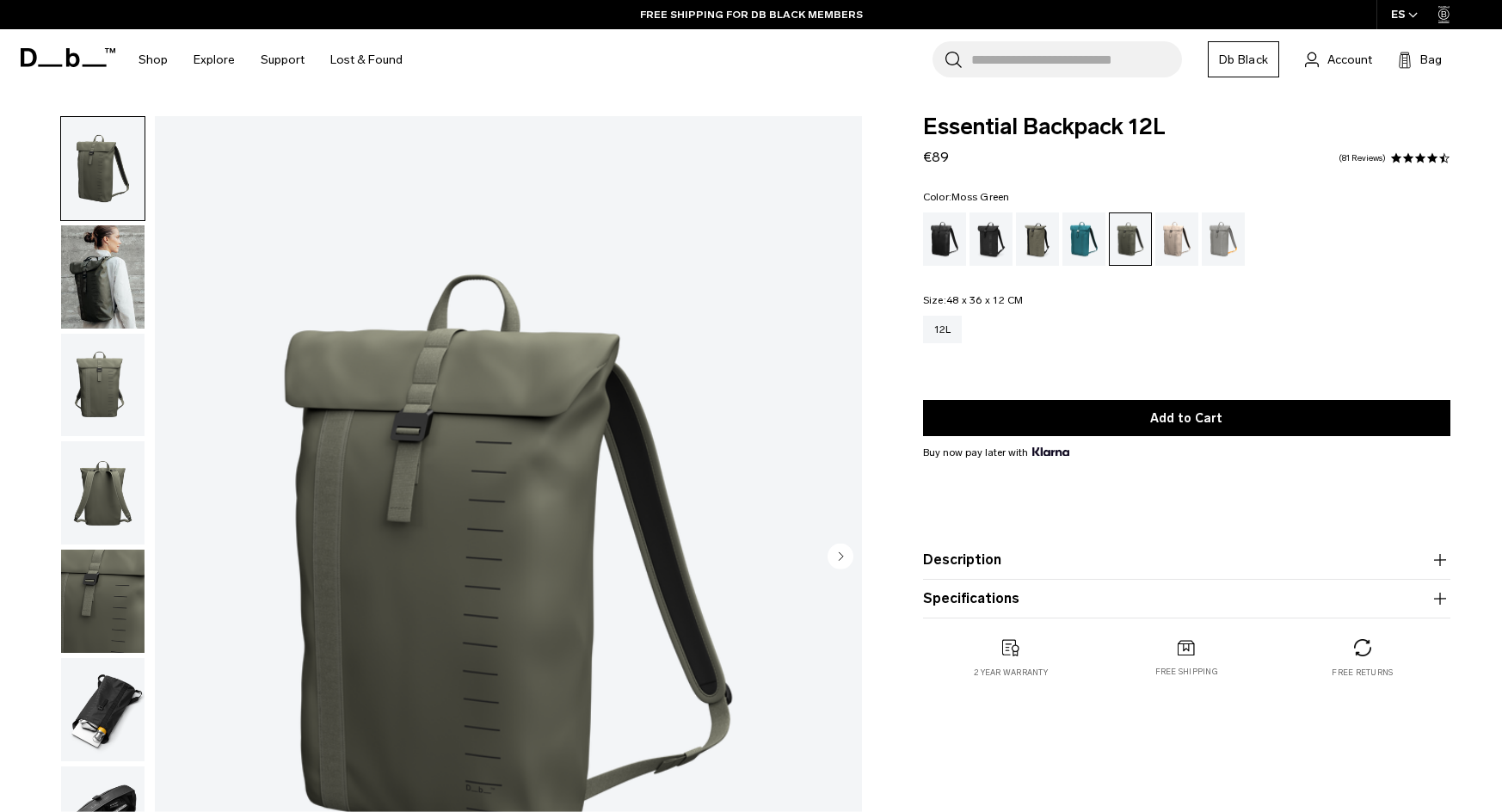
click at [98, 265] on img "button" at bounding box center [102, 277] width 83 height 103
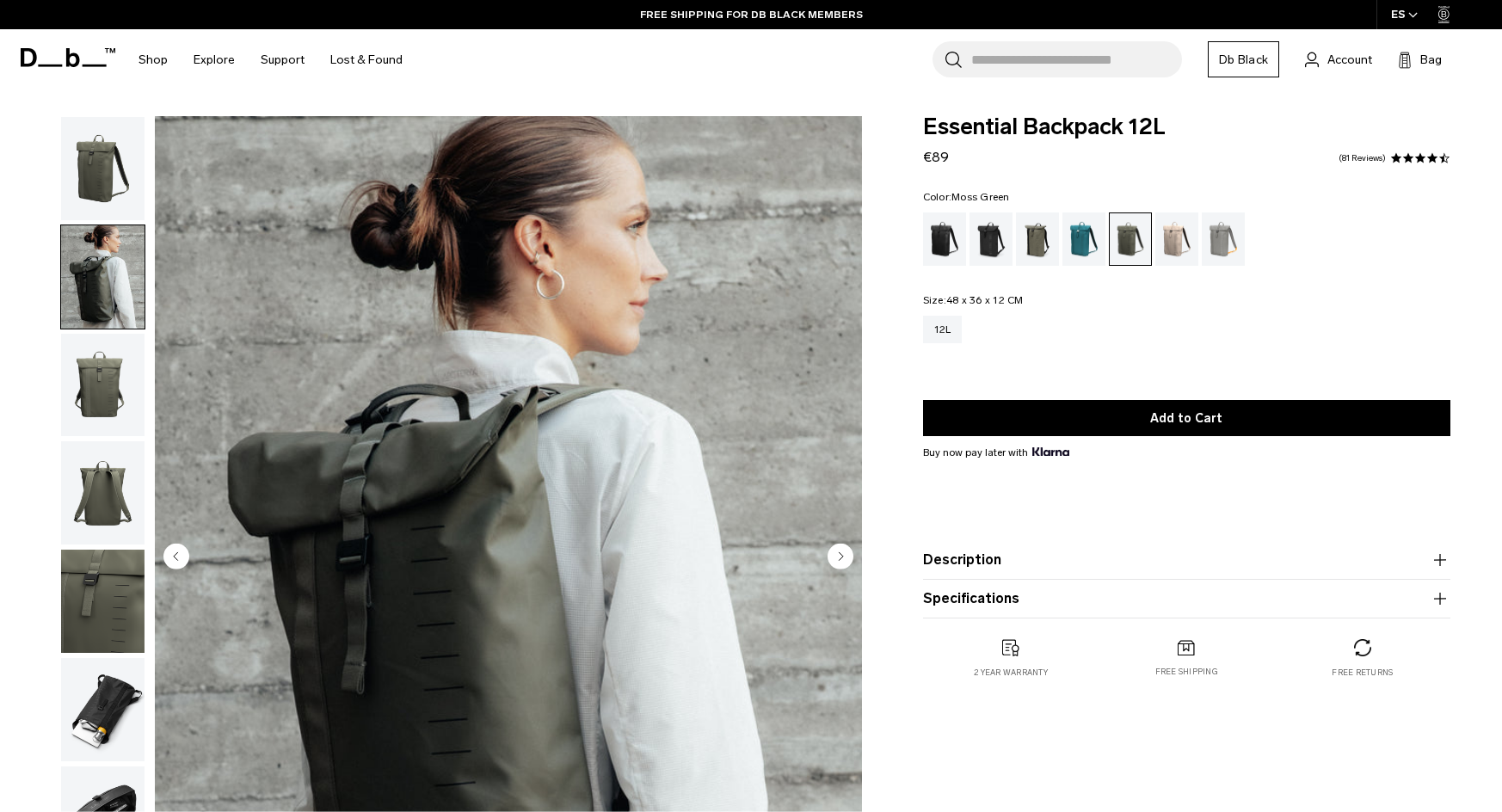
click at [90, 387] on img "button" at bounding box center [102, 385] width 83 height 103
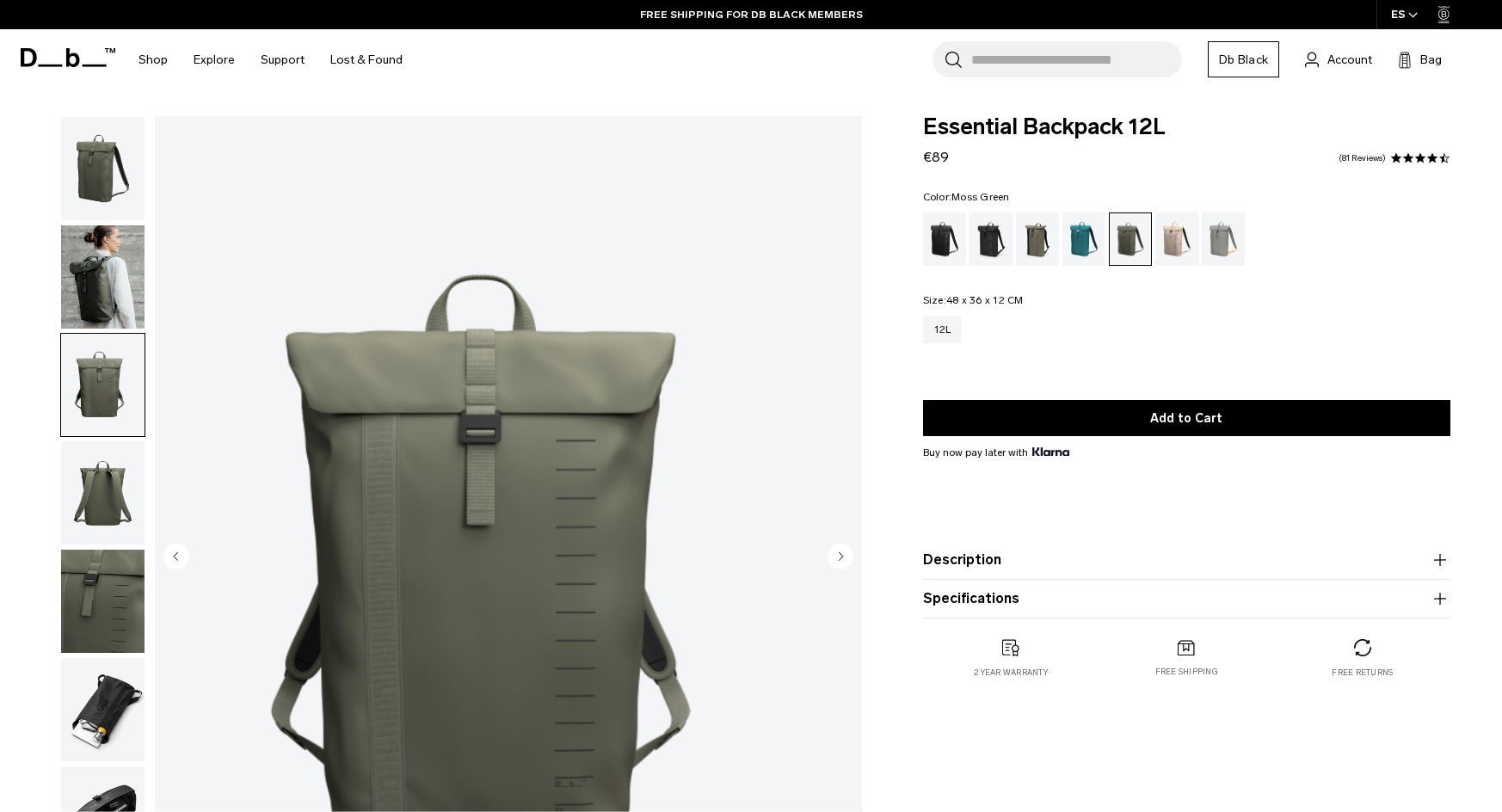
click at [105, 465] on img "button" at bounding box center [102, 493] width 83 height 103
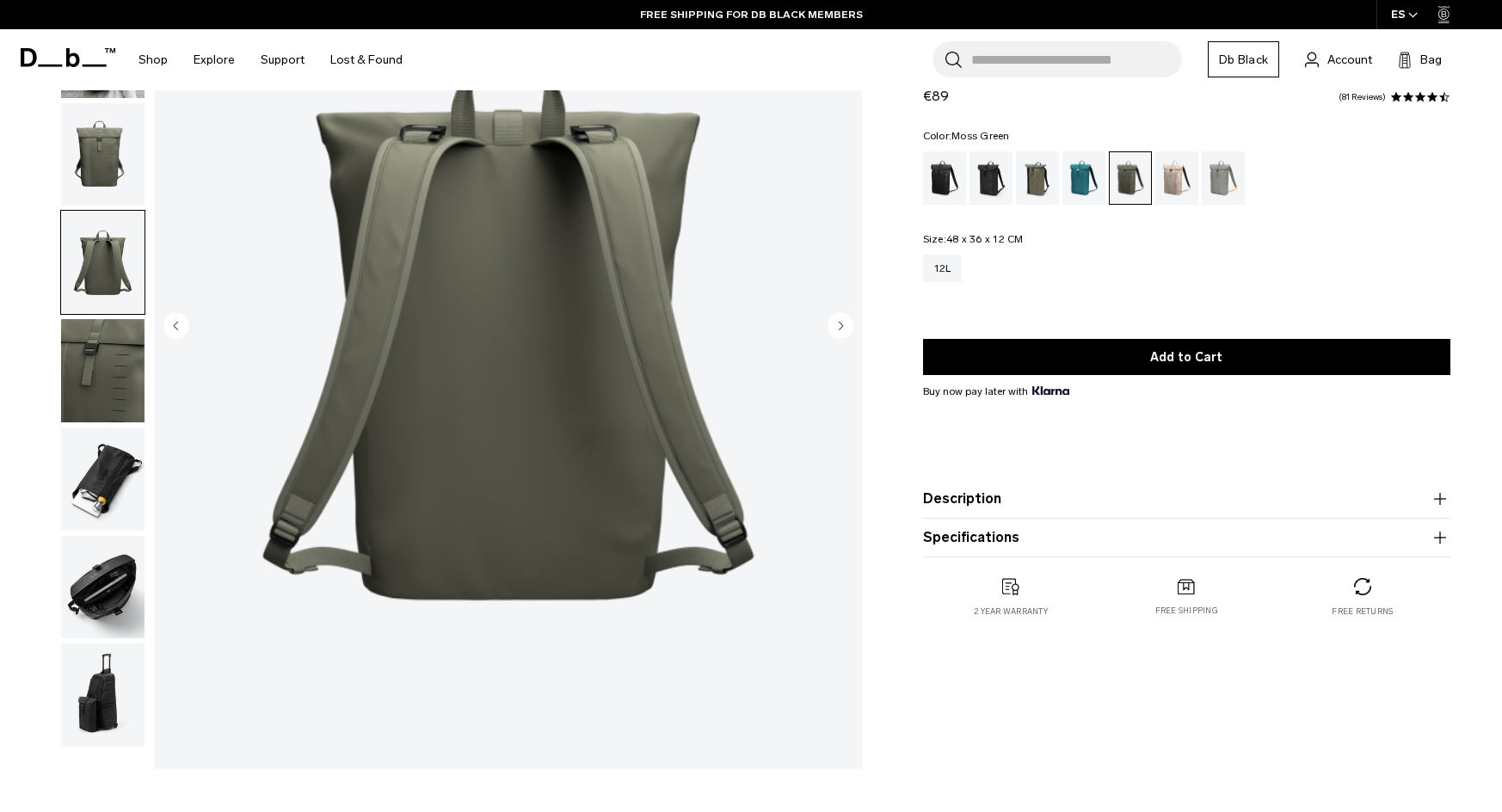
scroll to position [258, 0]
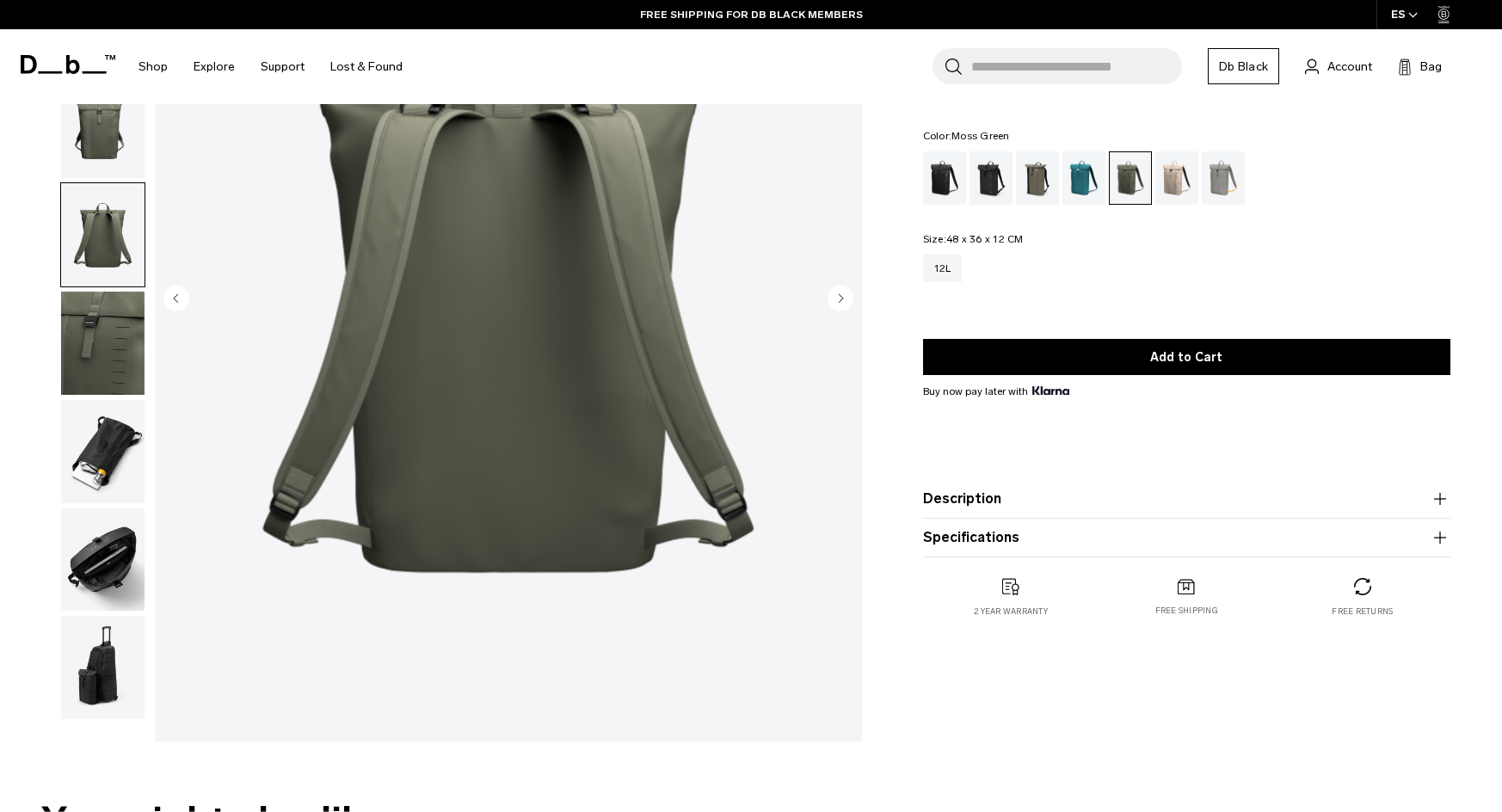
click at [105, 468] on img "button" at bounding box center [102, 452] width 83 height 103
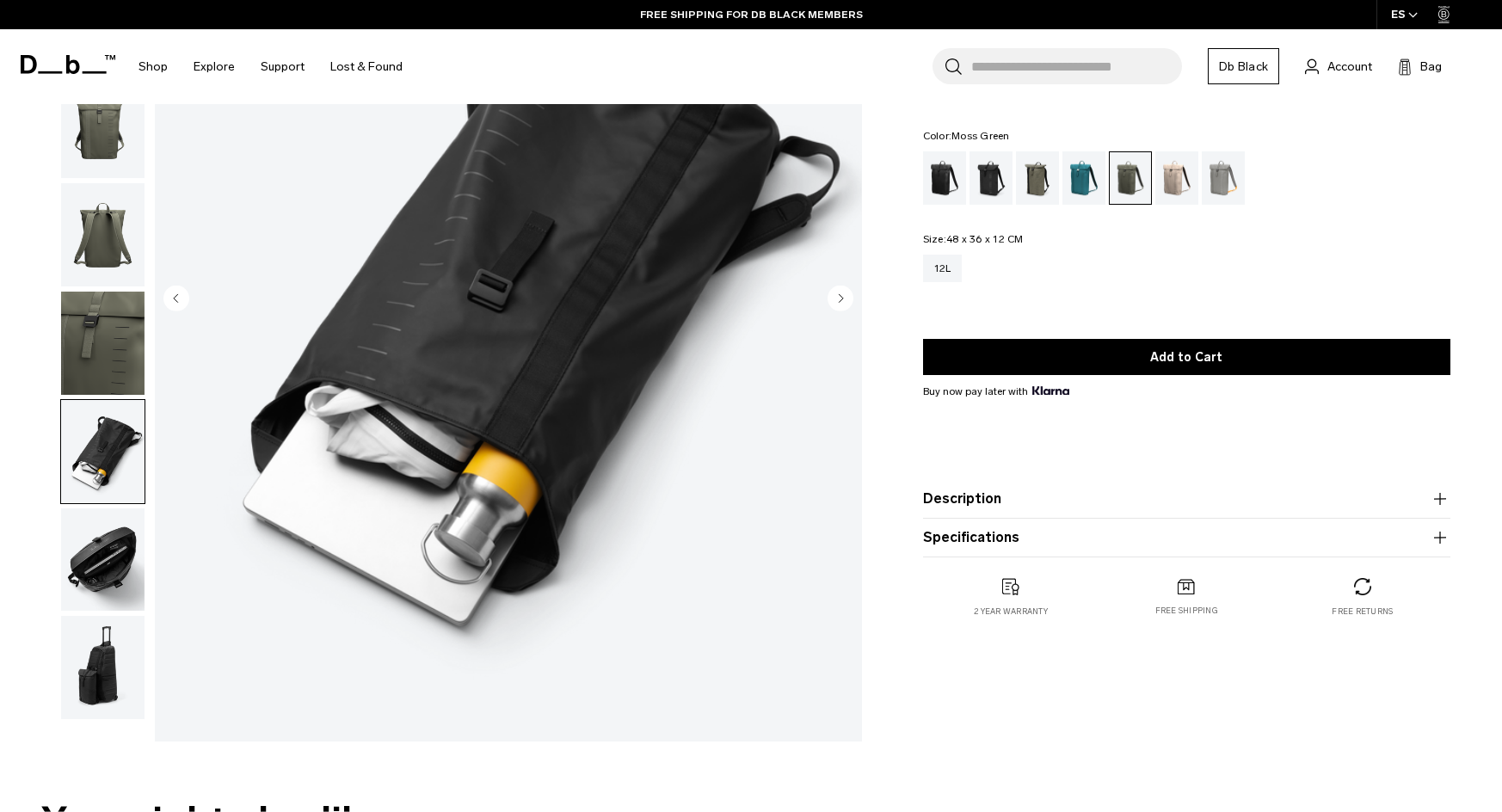
click at [103, 550] on img "button" at bounding box center [102, 560] width 83 height 103
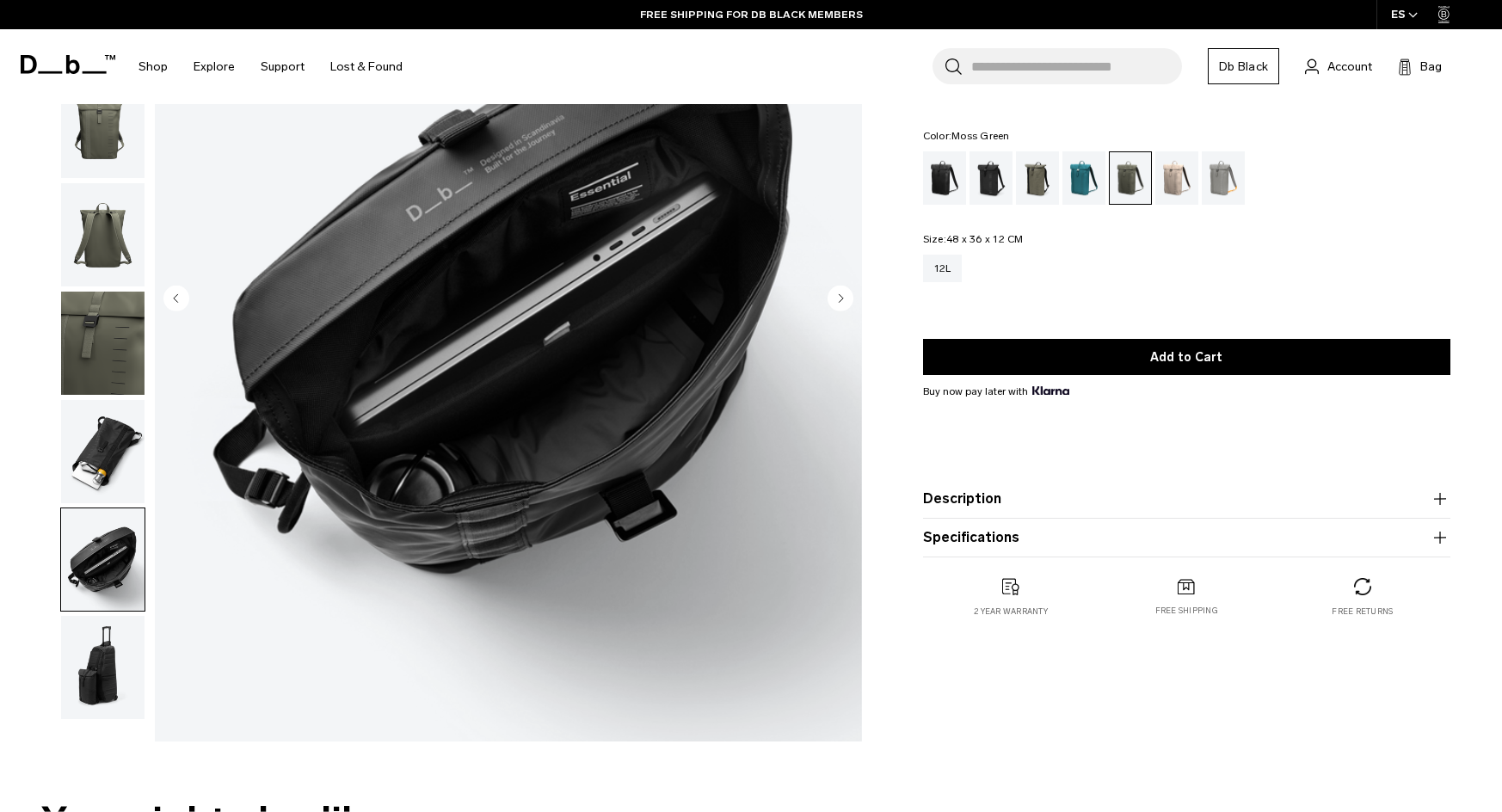
click at [110, 666] on img "button" at bounding box center [102, 667] width 83 height 103
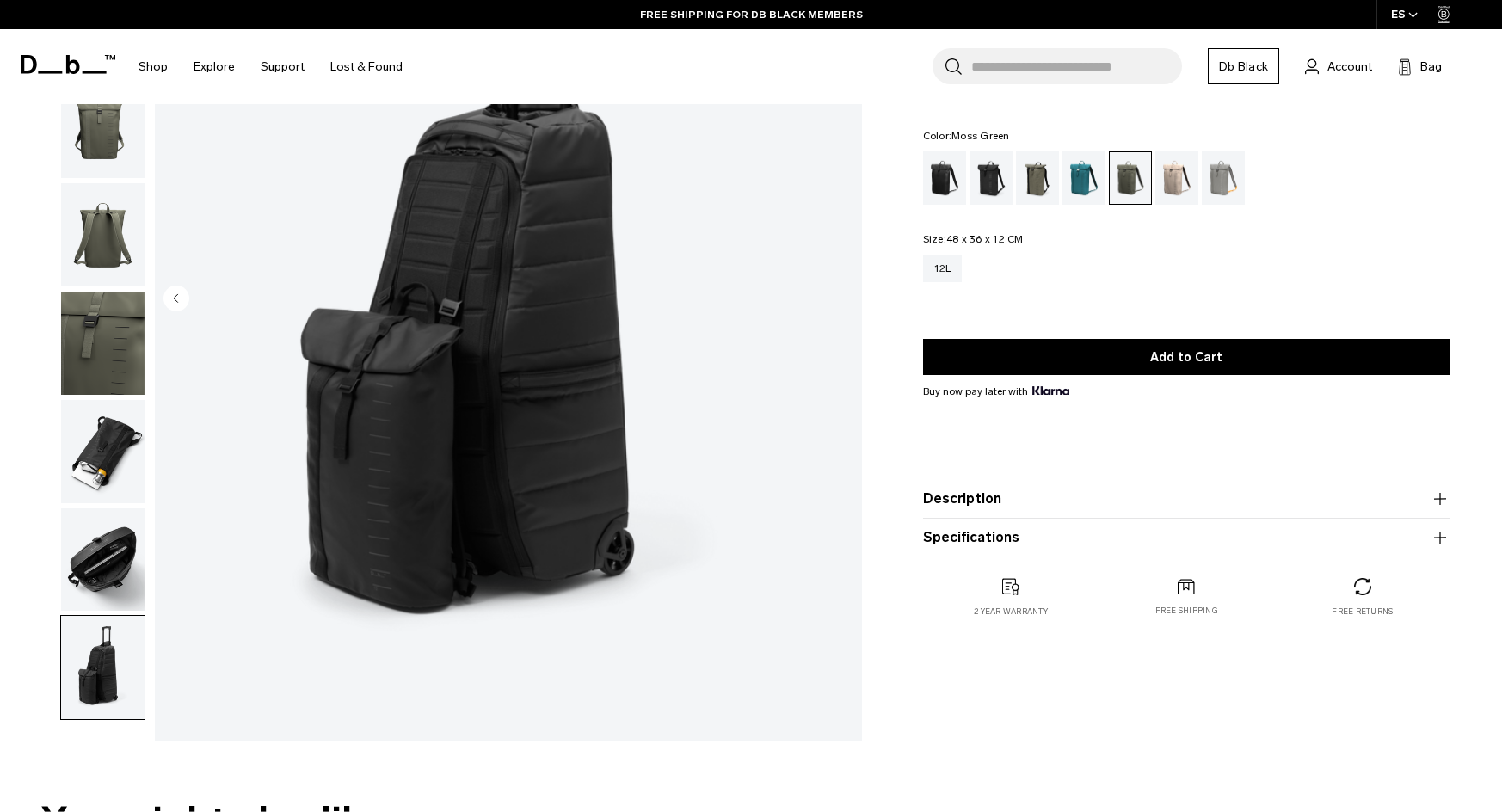
click at [120, 406] on img "button" at bounding box center [102, 452] width 83 height 103
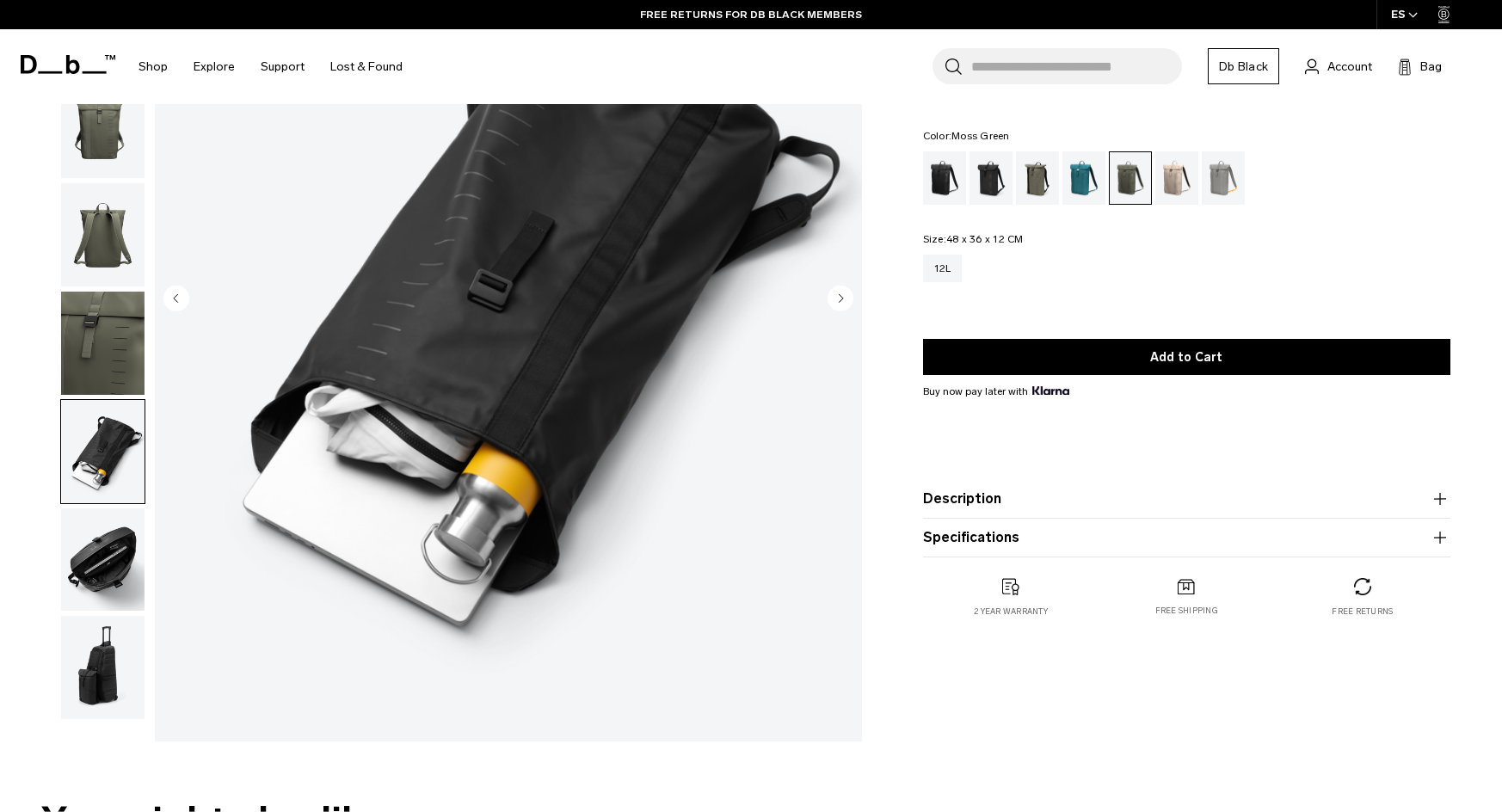
click at [90, 622] on img "button" at bounding box center [102, 667] width 83 height 103
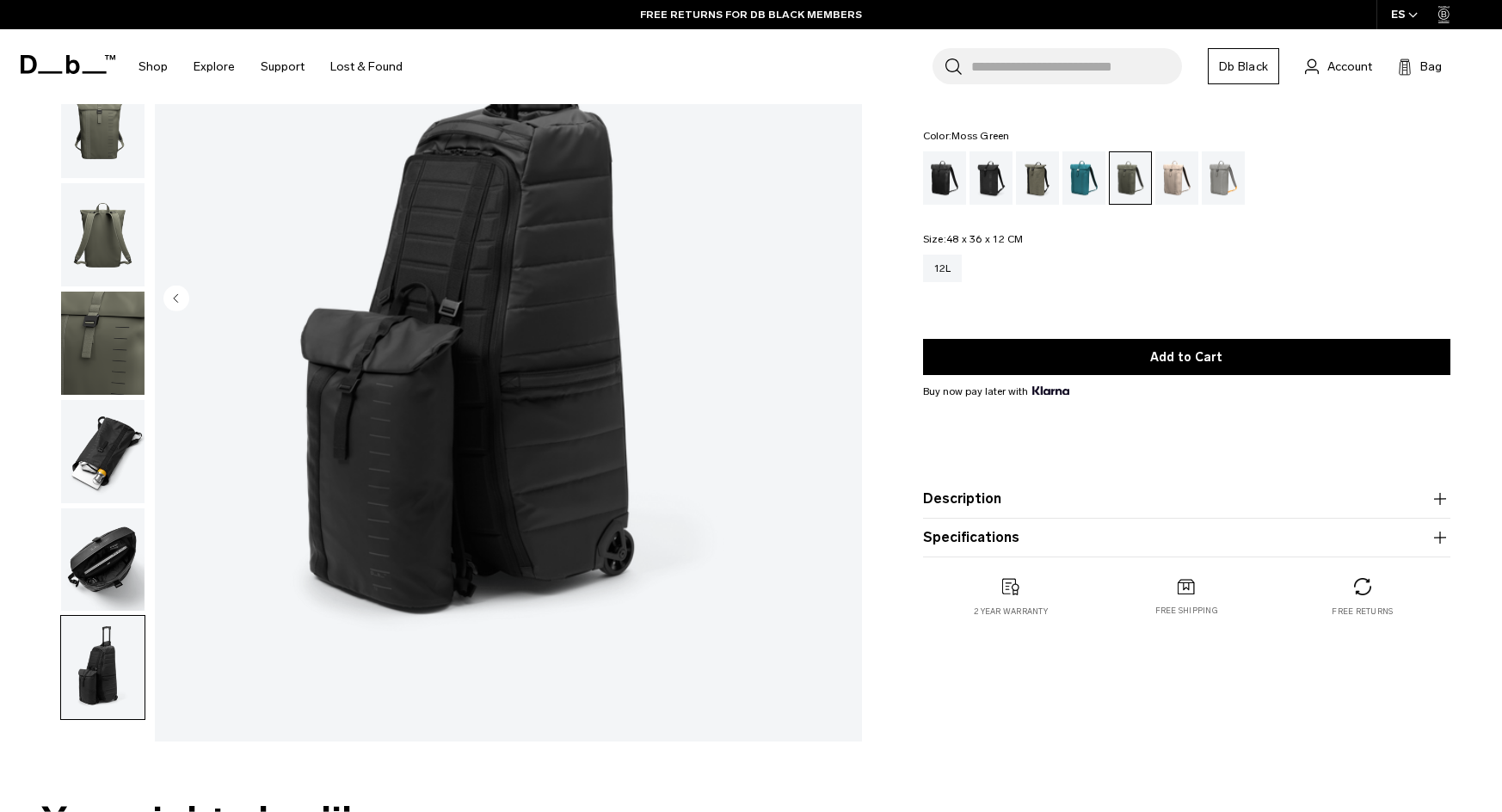
click at [88, 680] on img "button" at bounding box center [102, 667] width 83 height 103
click at [115, 564] on img "button" at bounding box center [102, 560] width 83 height 103
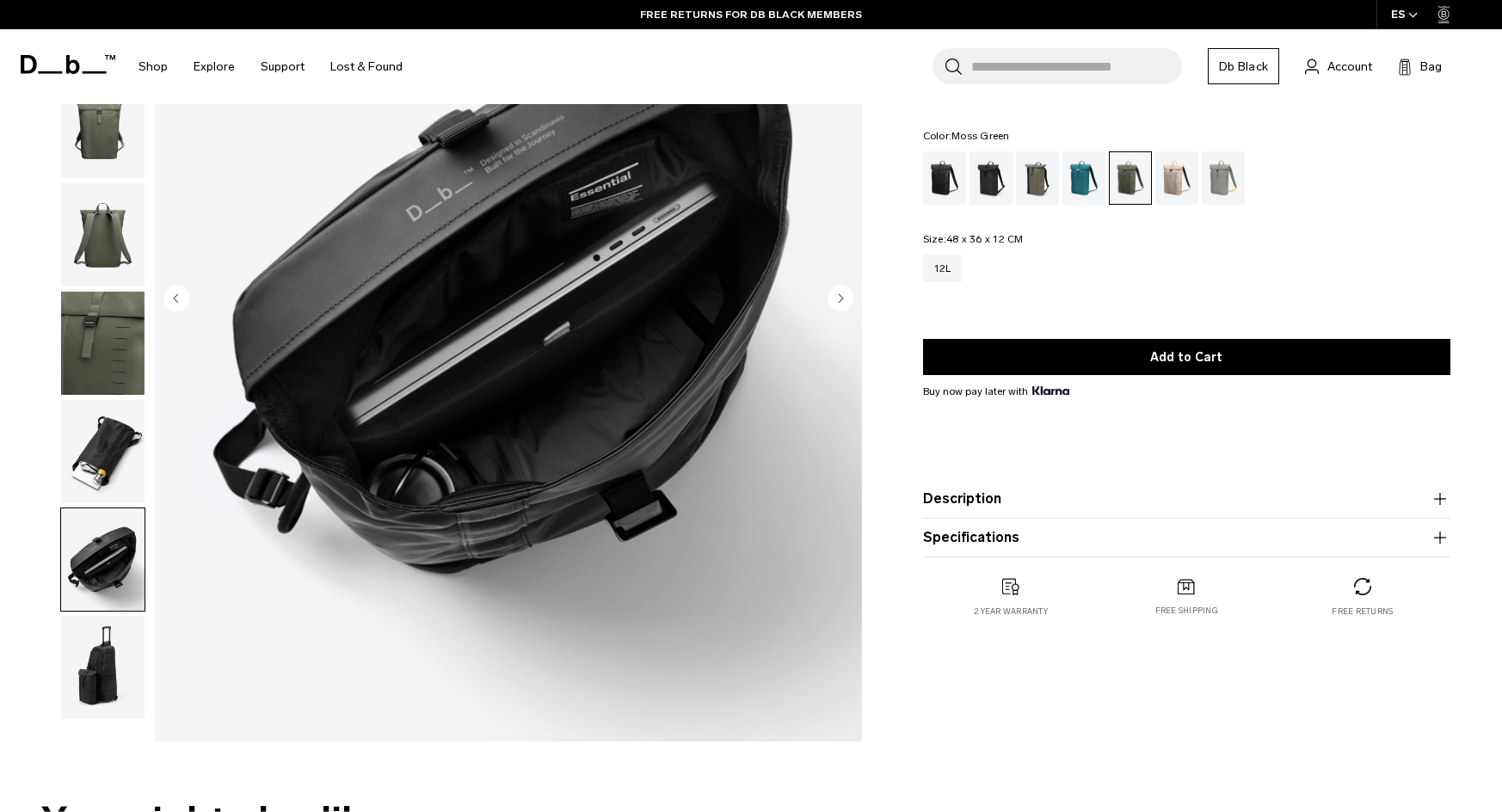
click at [123, 496] on img "button" at bounding box center [102, 452] width 83 height 103
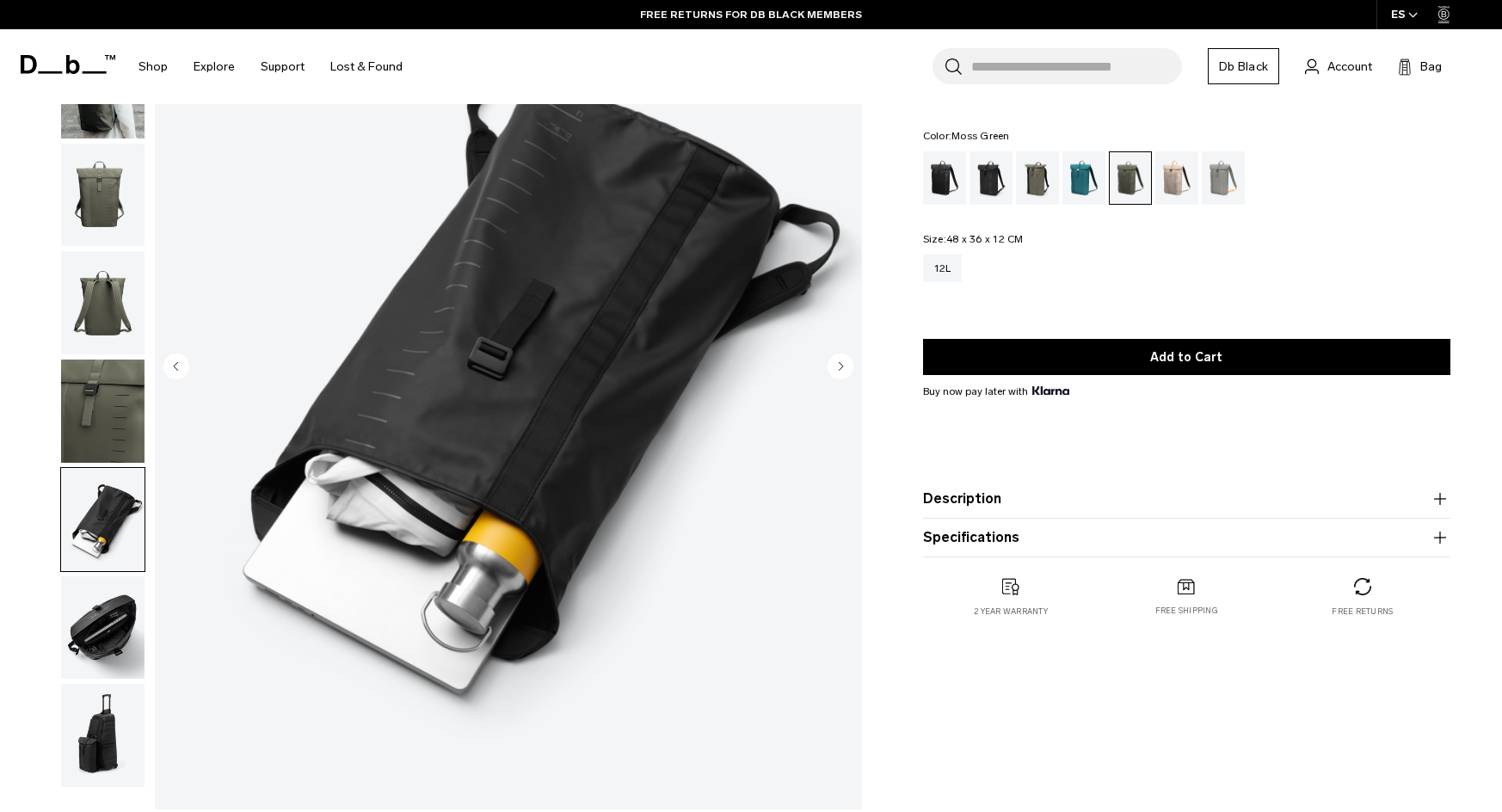
scroll to position [86, 0]
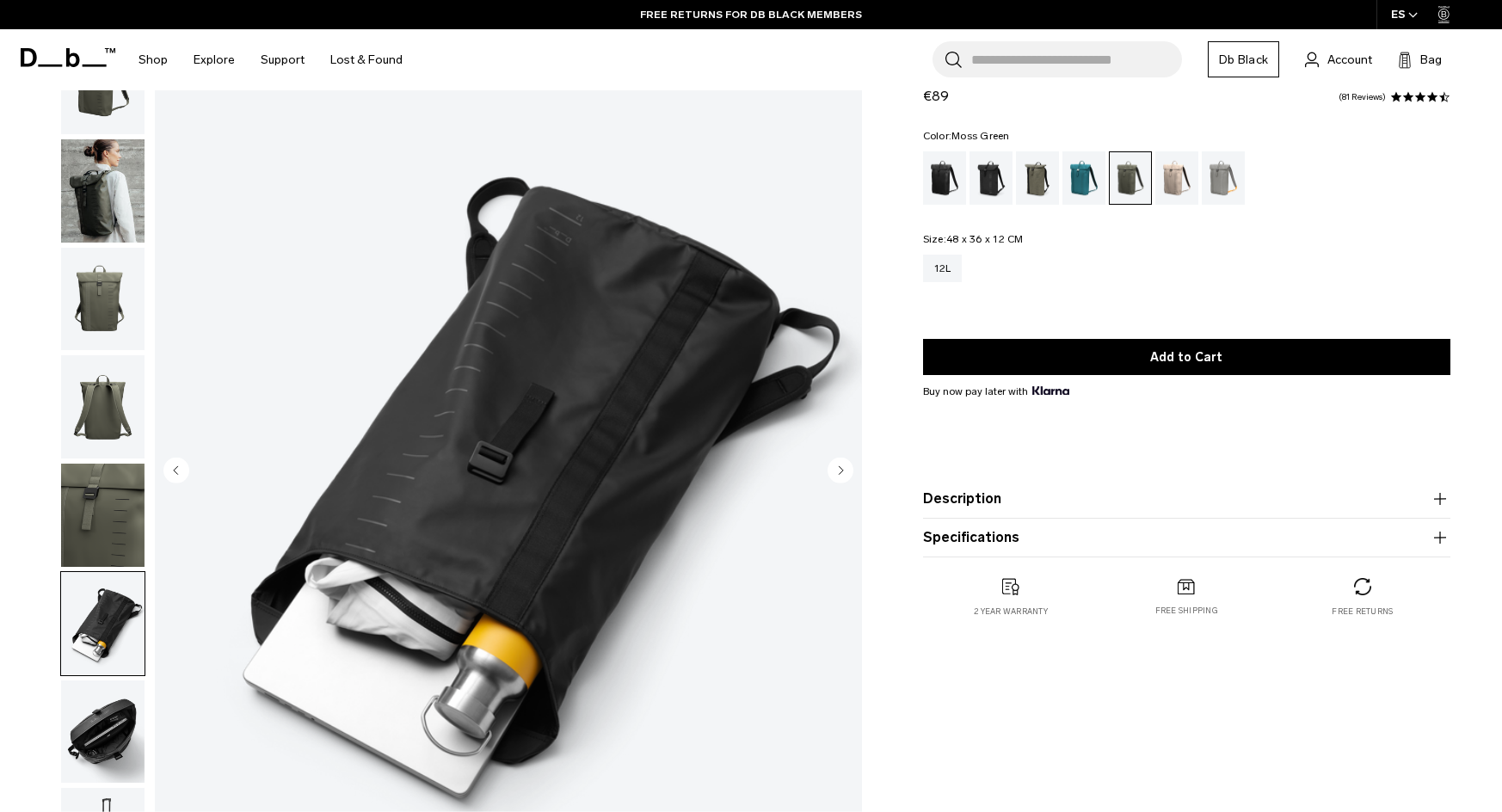
click at [107, 517] on img "button" at bounding box center [102, 515] width 83 height 103
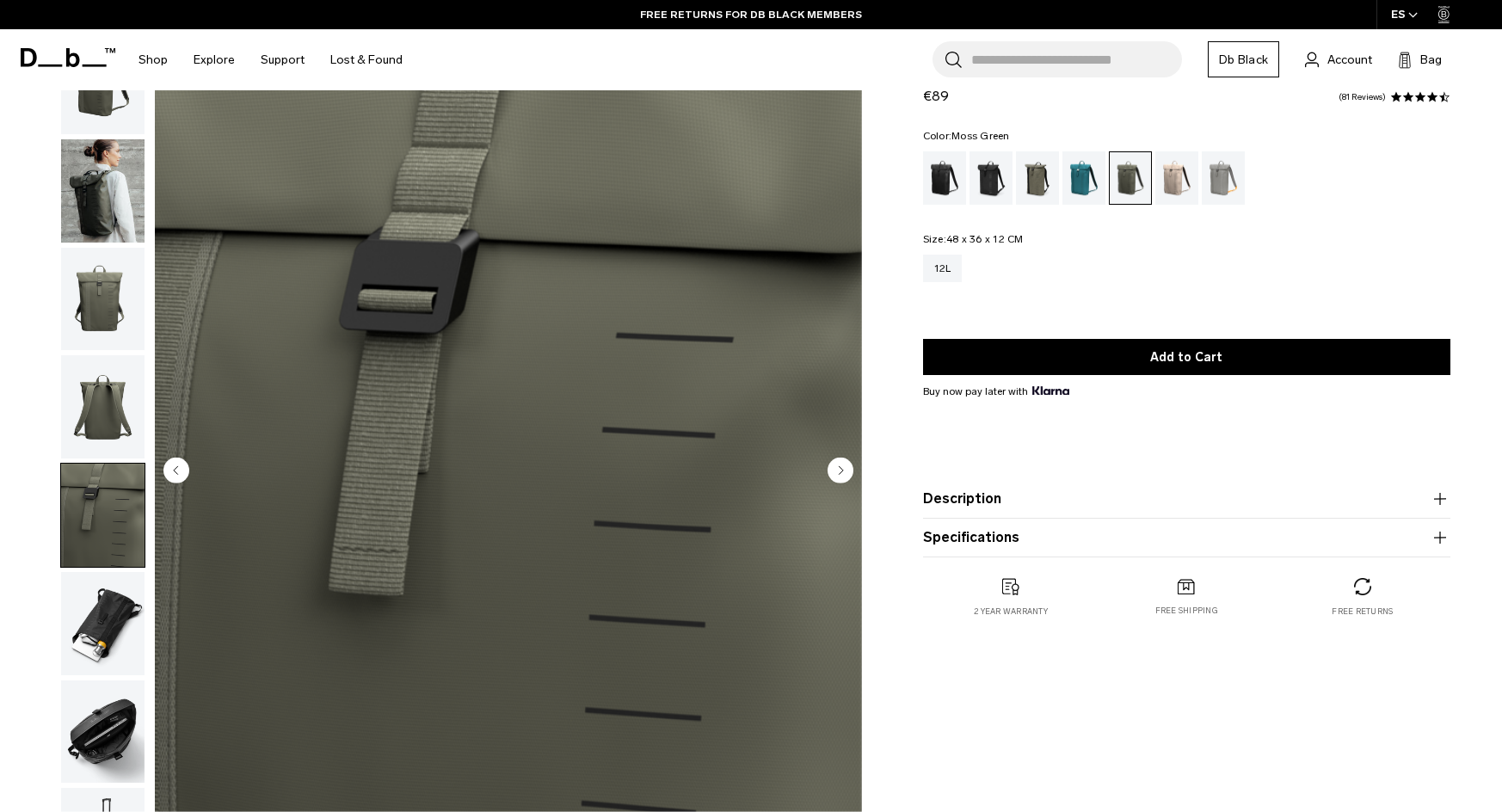
click at [114, 435] on img "button" at bounding box center [102, 406] width 83 height 103
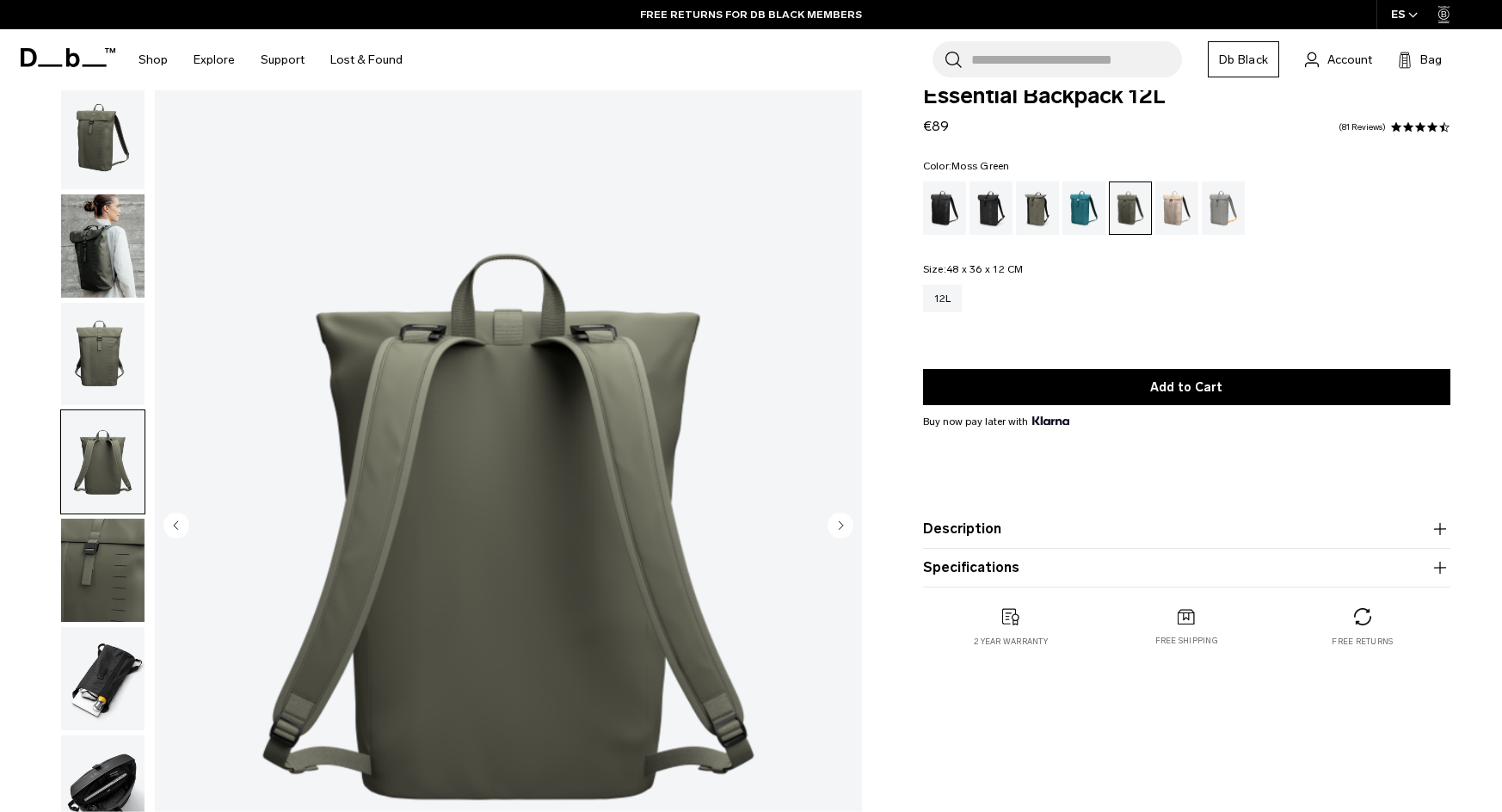
scroll to position [0, 0]
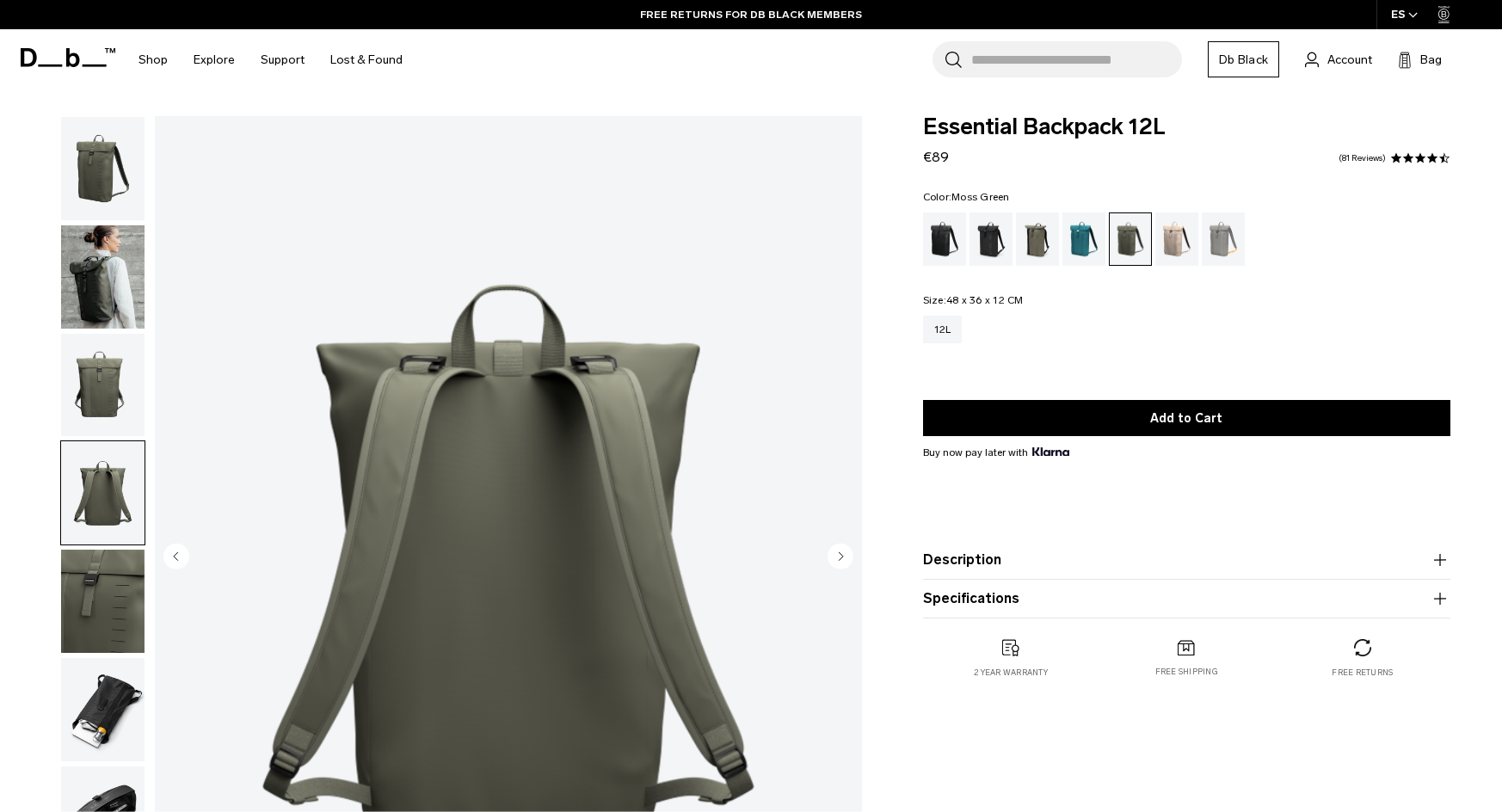
click at [109, 252] on img "button" at bounding box center [102, 277] width 83 height 103
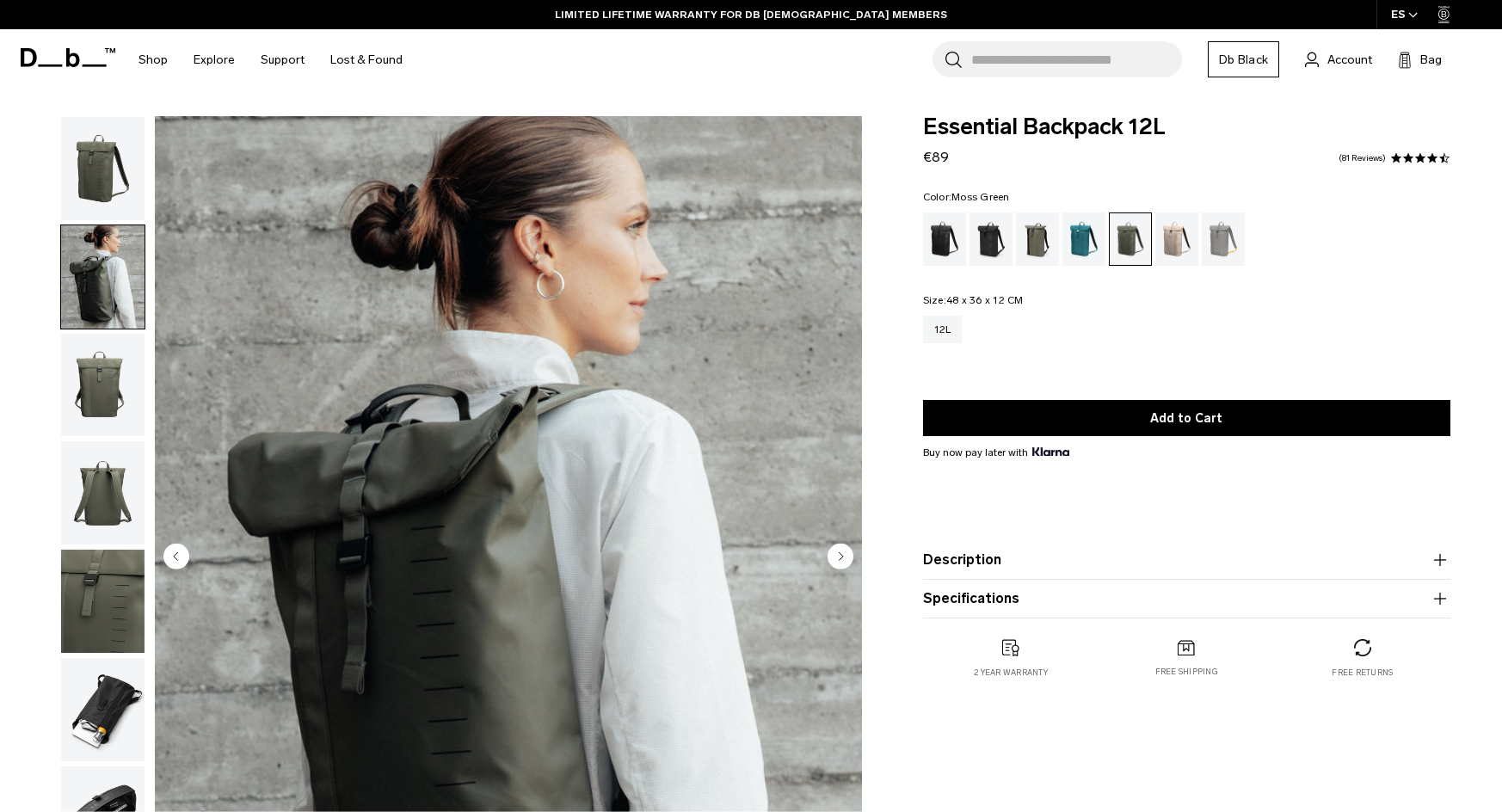
click at [109, 159] on img "button" at bounding box center [102, 168] width 83 height 103
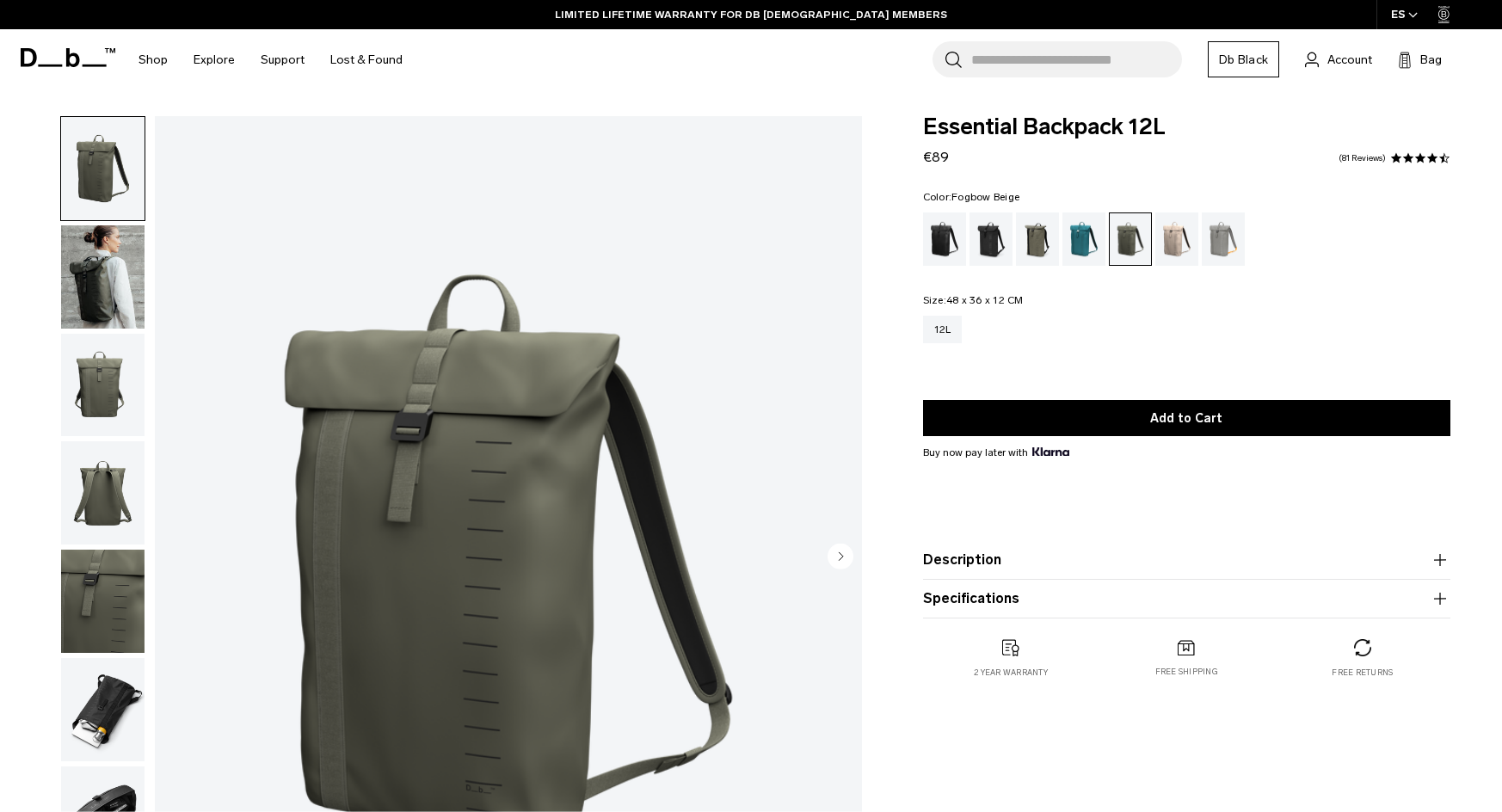
click at [1180, 244] on div "Fogbow Beige" at bounding box center [1178, 239] width 44 height 53
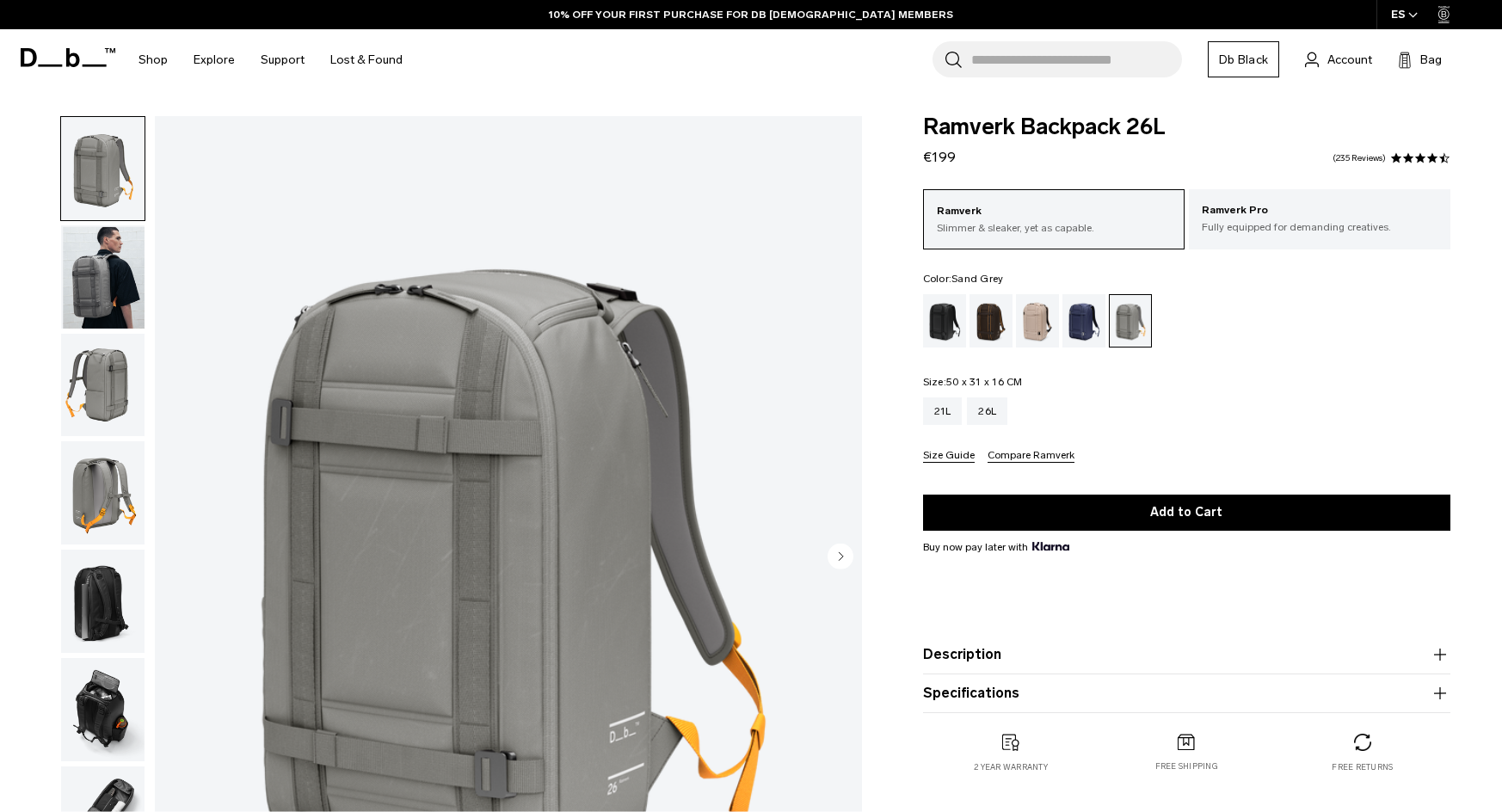
click at [87, 225] on img "button" at bounding box center [102, 277] width 83 height 103
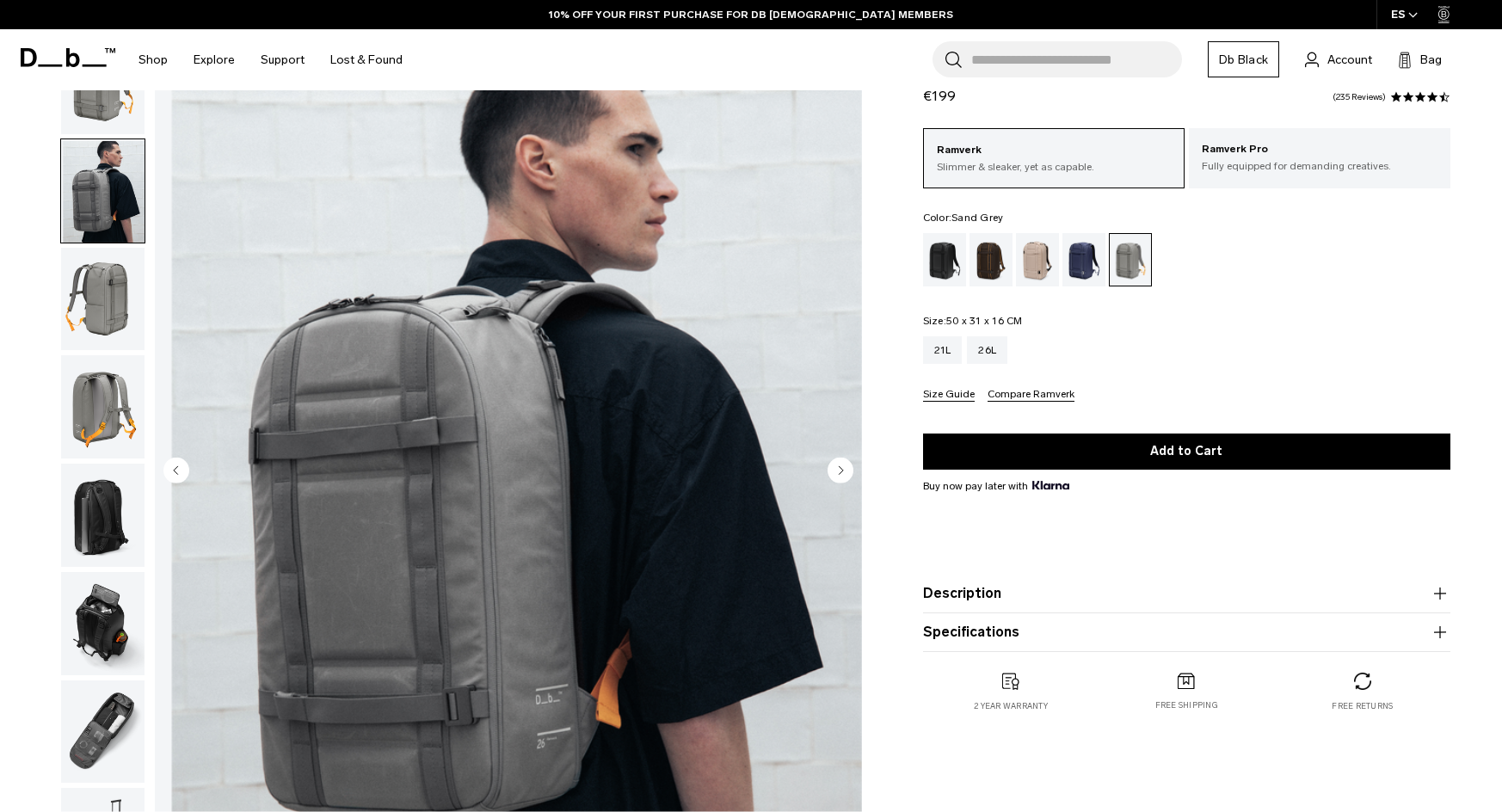
click at [69, 307] on img "button" at bounding box center [102, 299] width 83 height 103
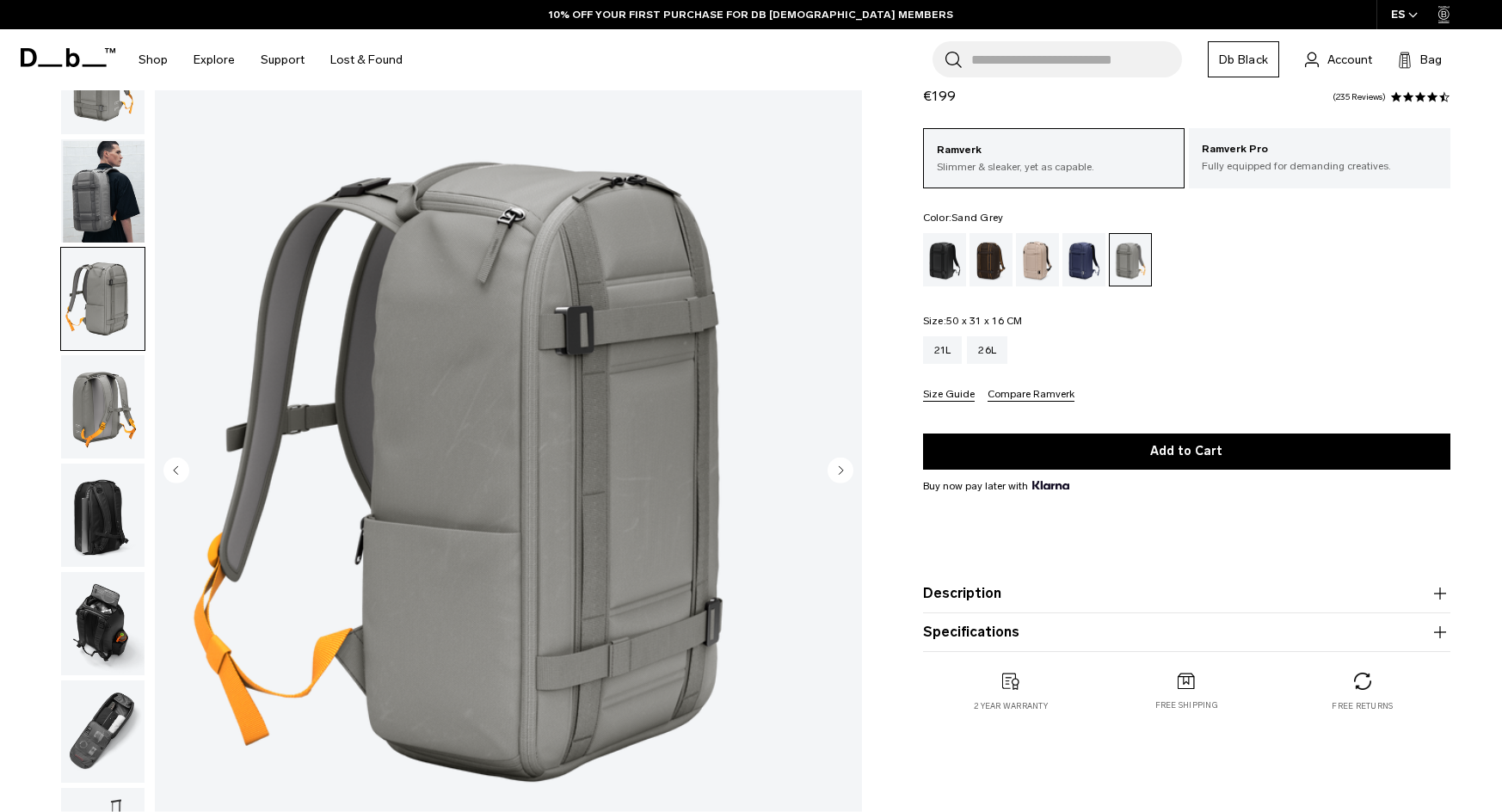
click at [77, 409] on img "button" at bounding box center [102, 406] width 83 height 103
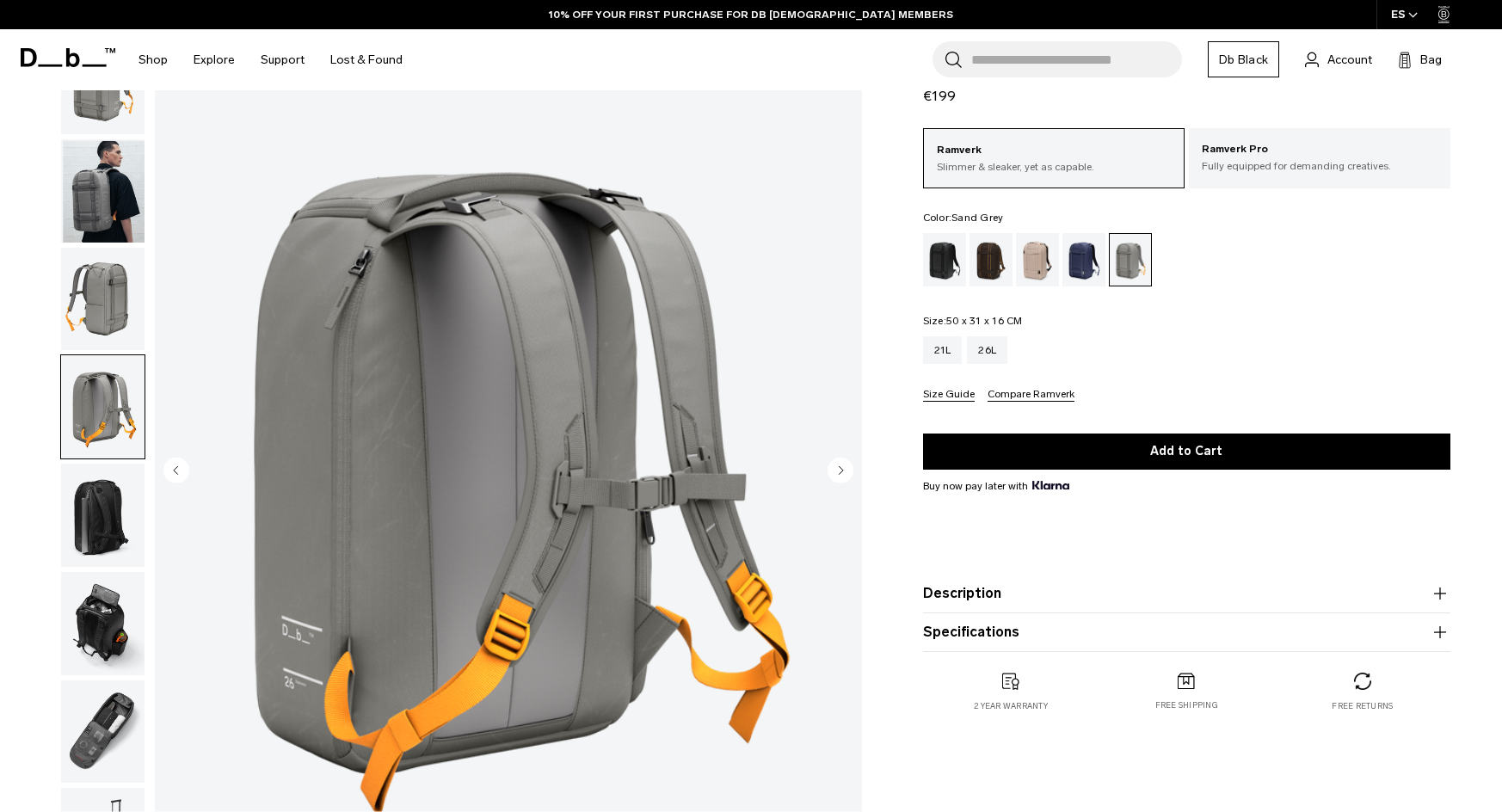
click at [84, 505] on img "button" at bounding box center [102, 515] width 83 height 103
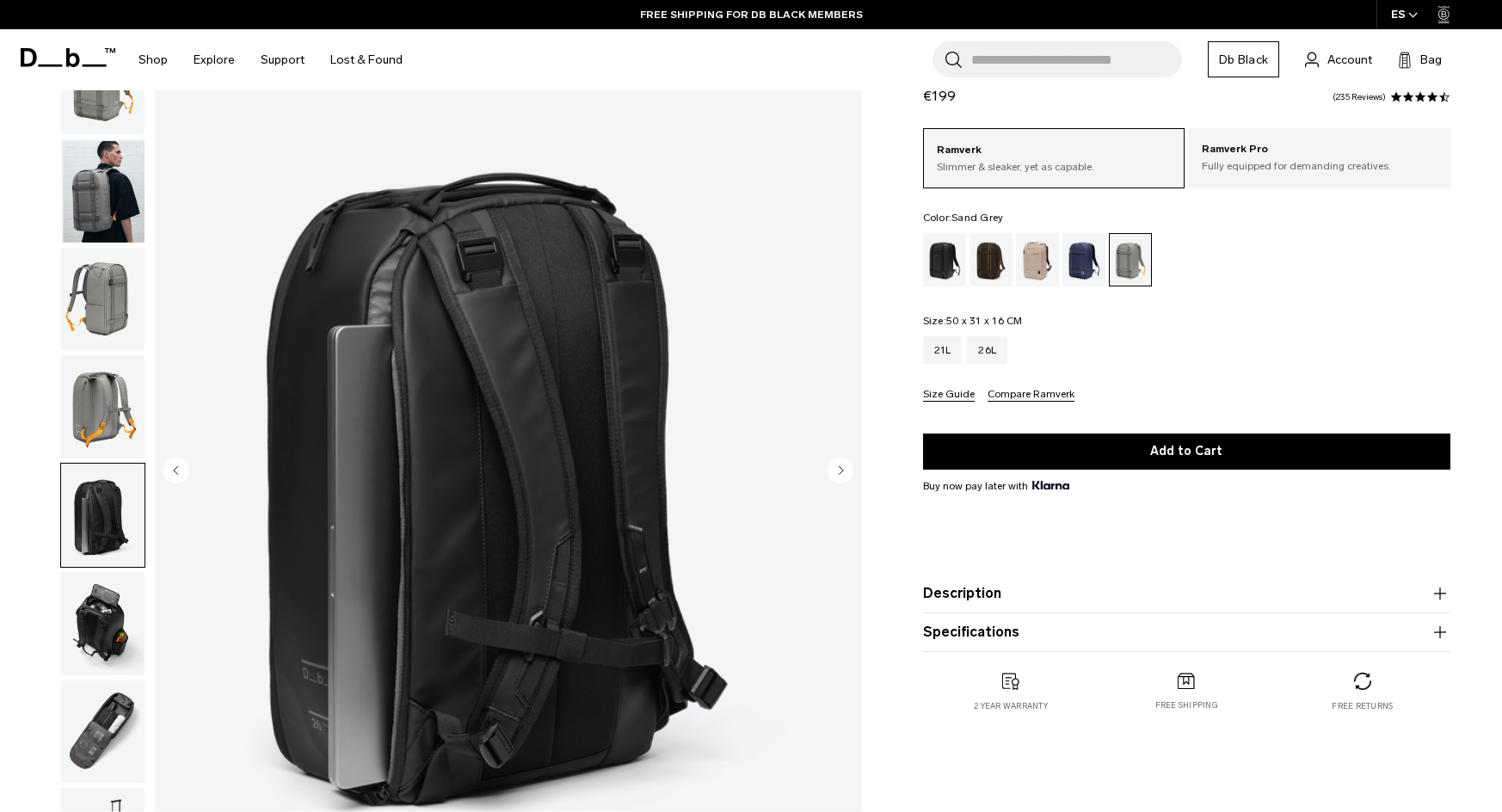
click at [112, 600] on img "button" at bounding box center [102, 624] width 83 height 103
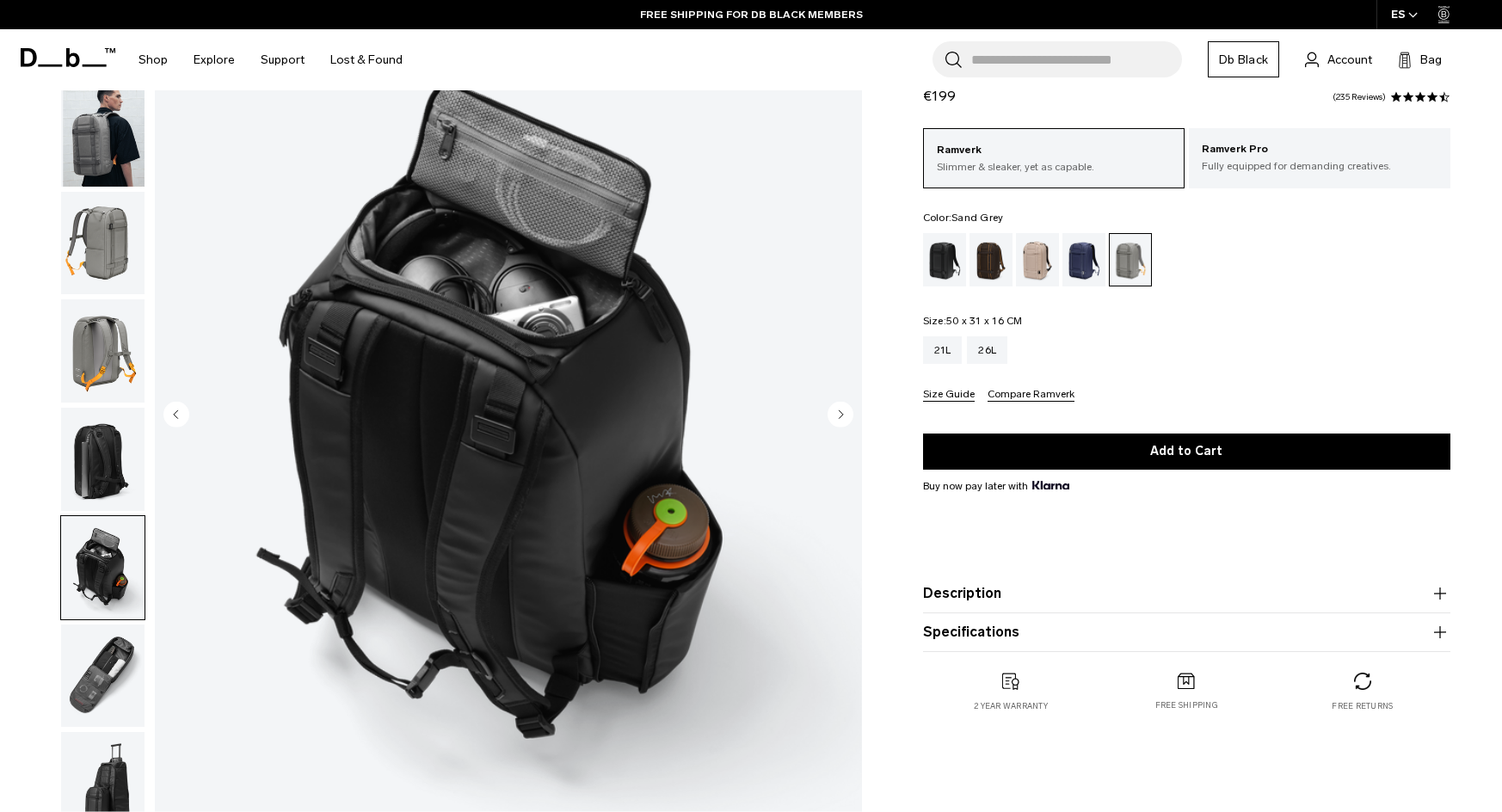
scroll to position [172, 0]
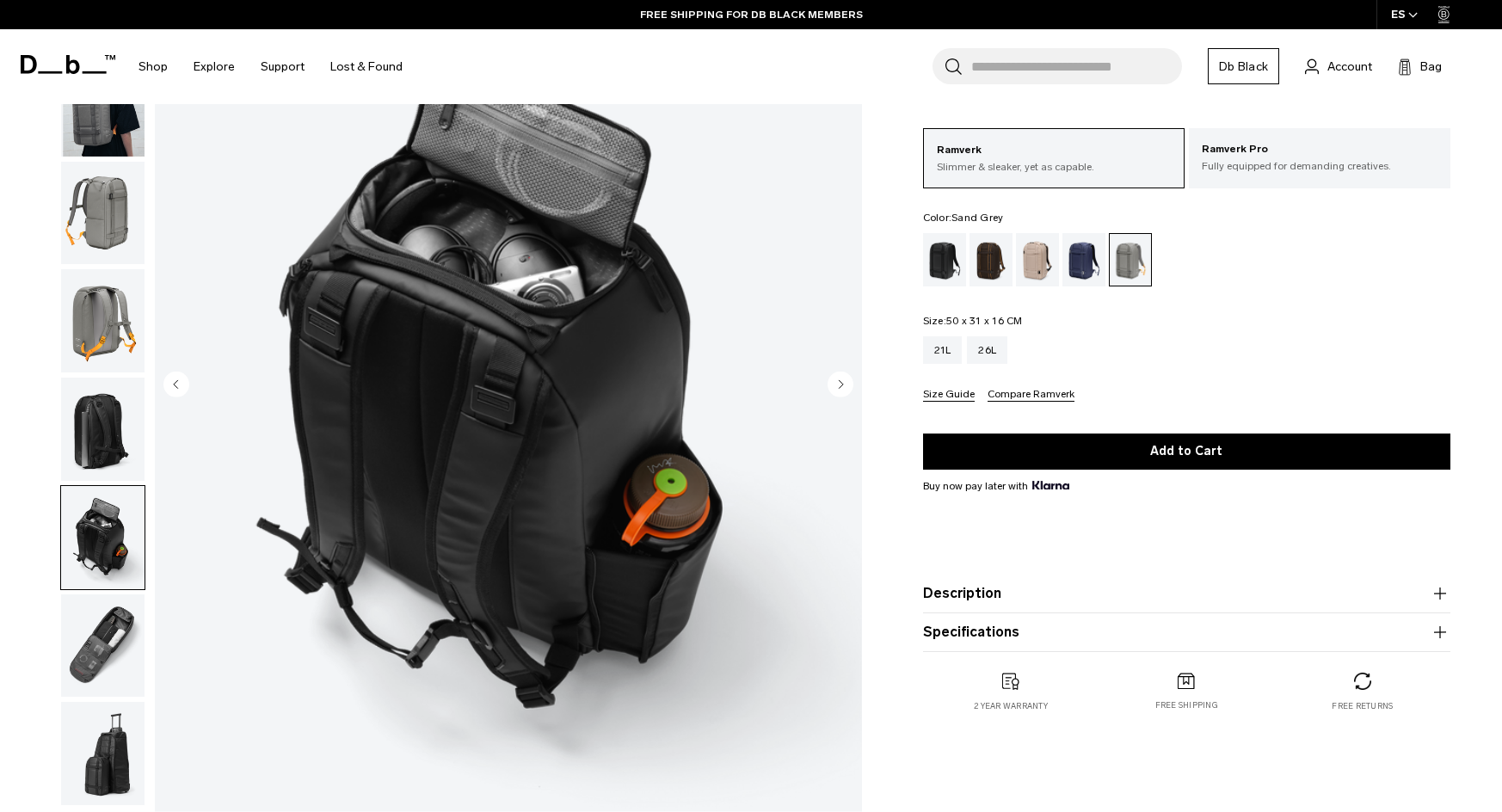
click at [112, 632] on img "button" at bounding box center [102, 646] width 83 height 103
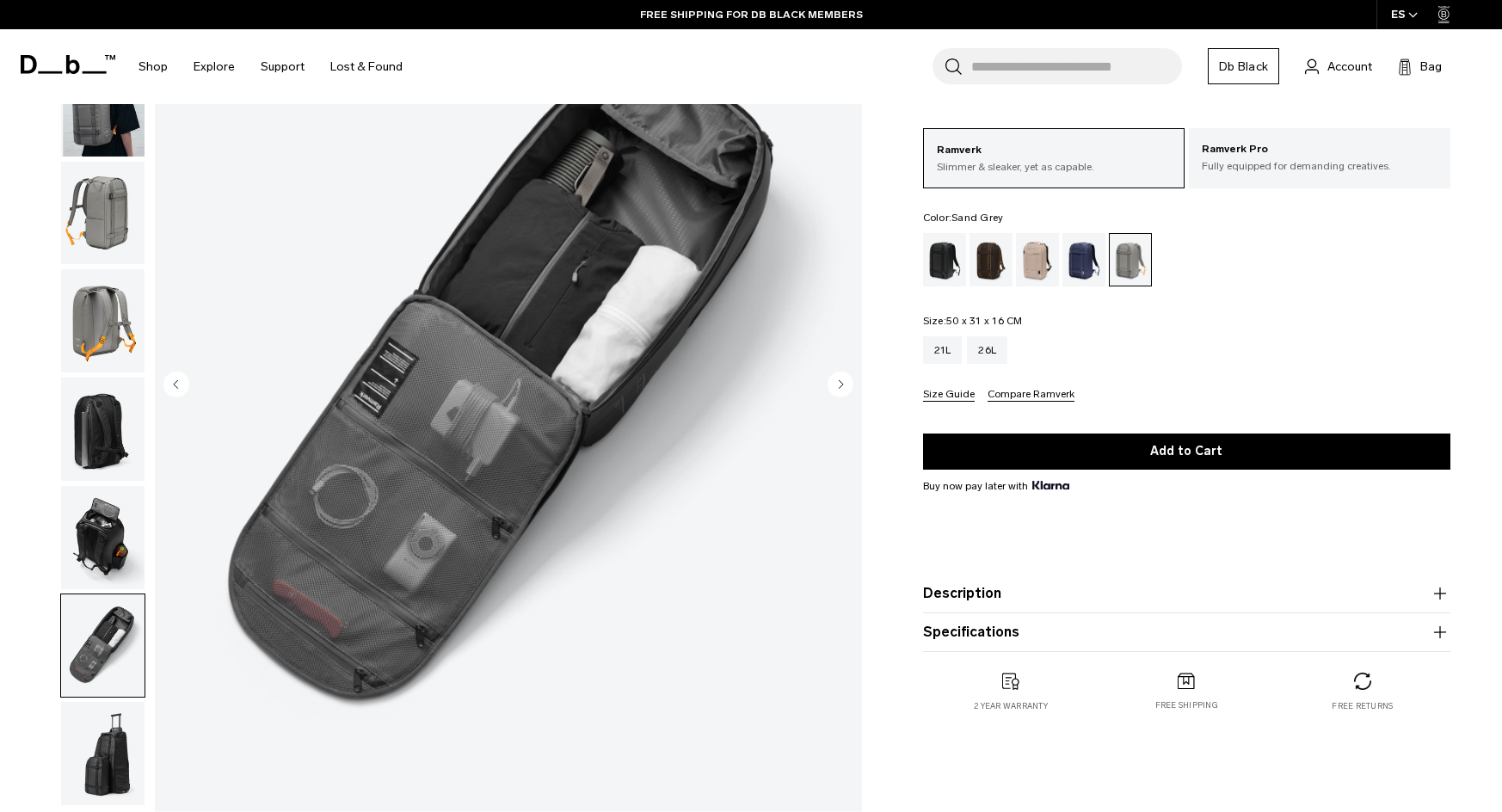
click at [107, 741] on img "button" at bounding box center [102, 754] width 83 height 103
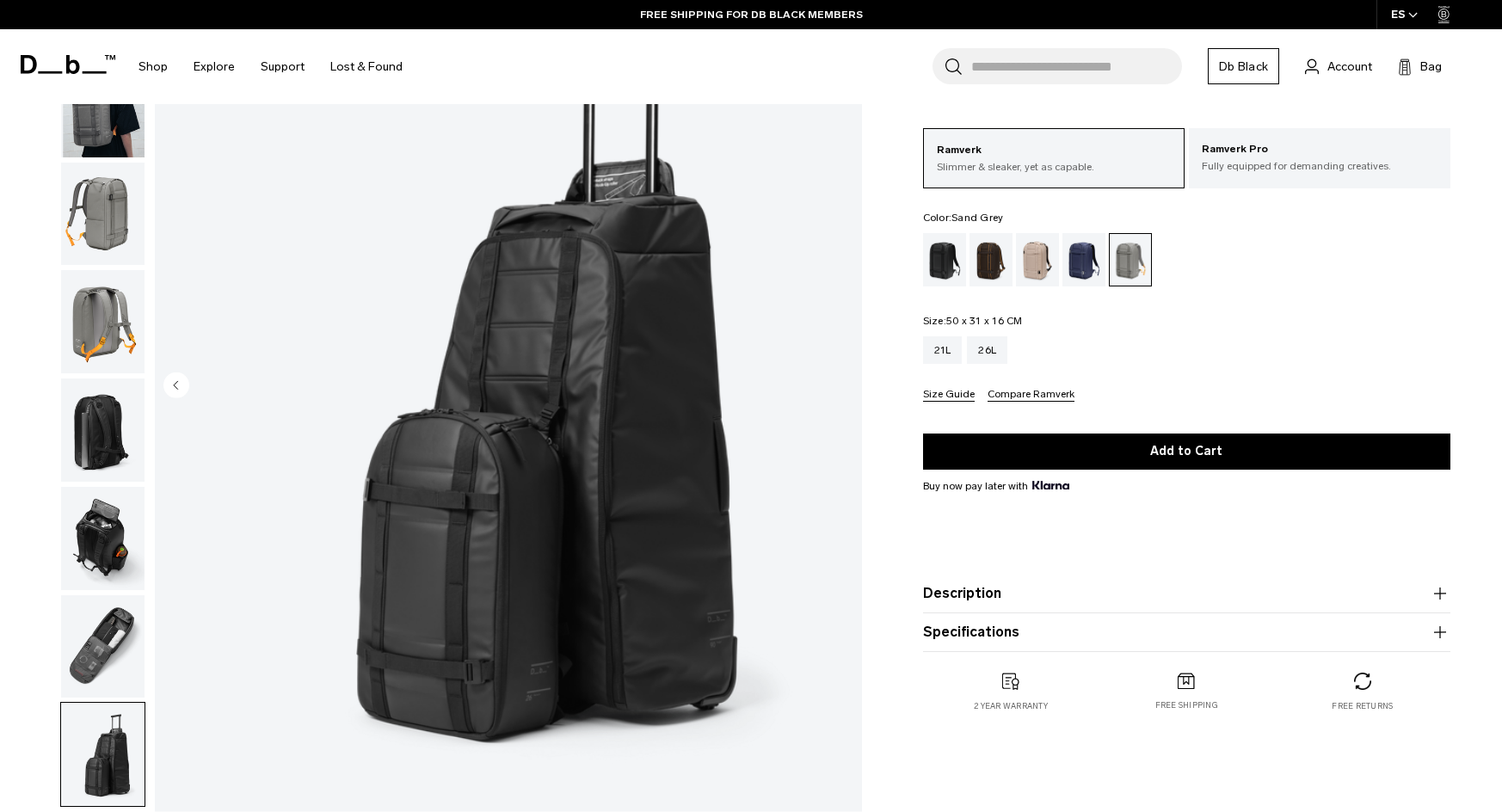
scroll to position [0, 0]
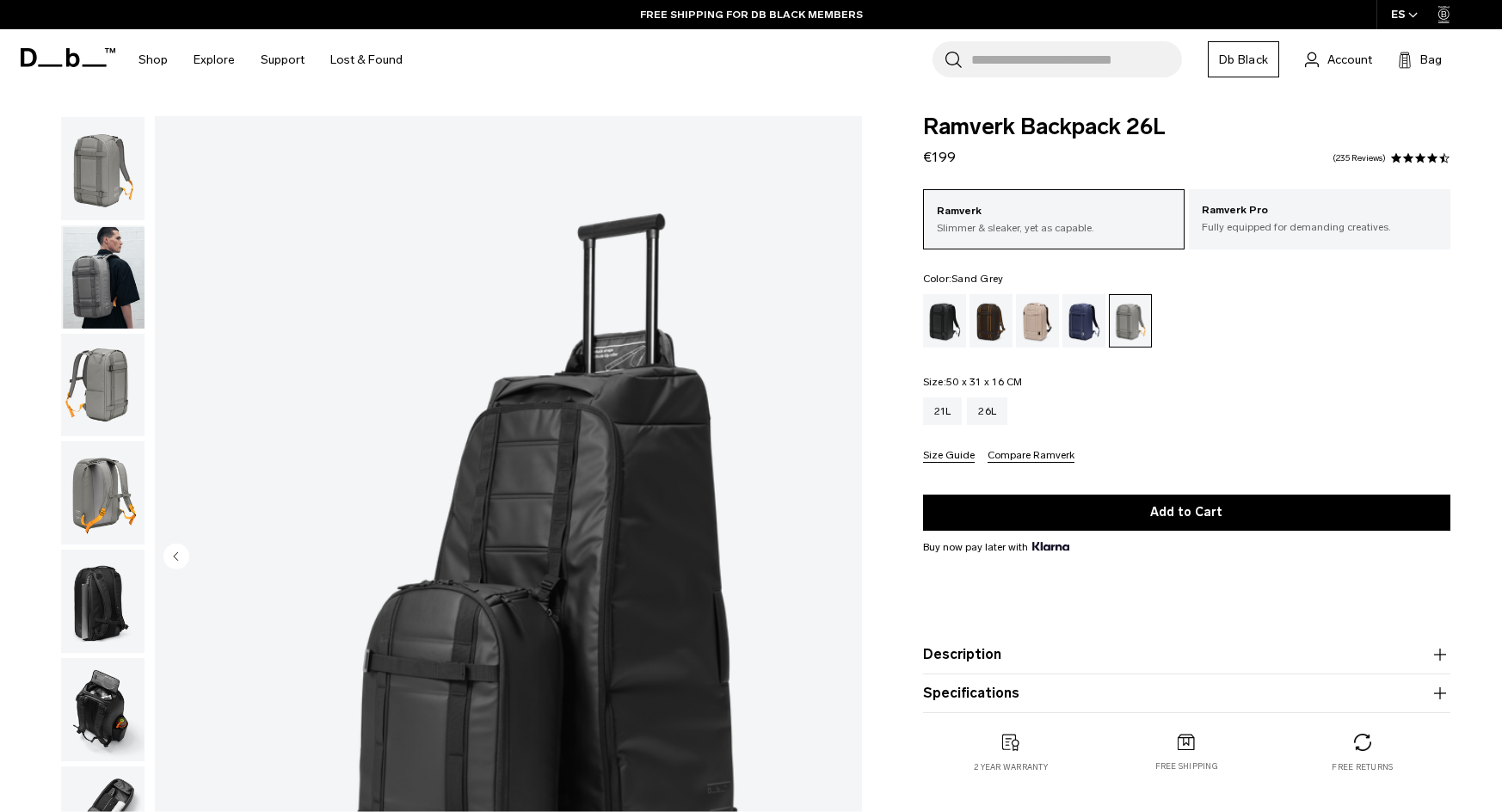
click at [103, 133] on img "button" at bounding box center [102, 168] width 83 height 103
